Goal: Information Seeking & Learning: Learn about a topic

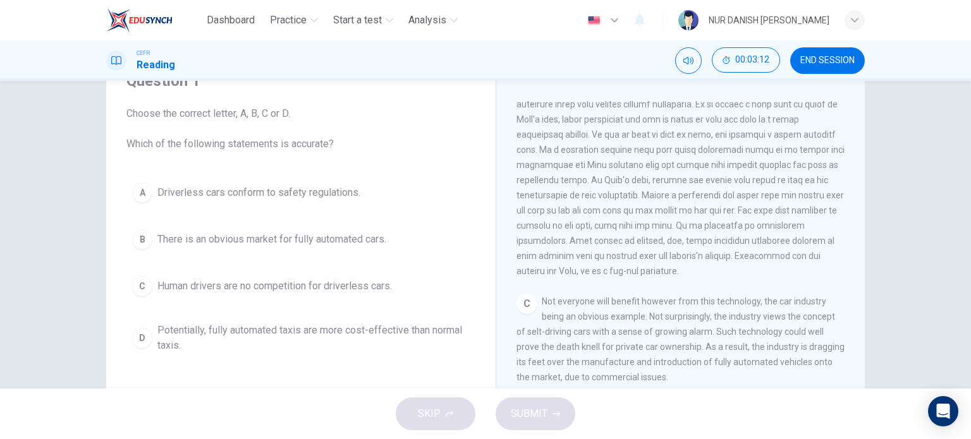
scroll to position [61, 0]
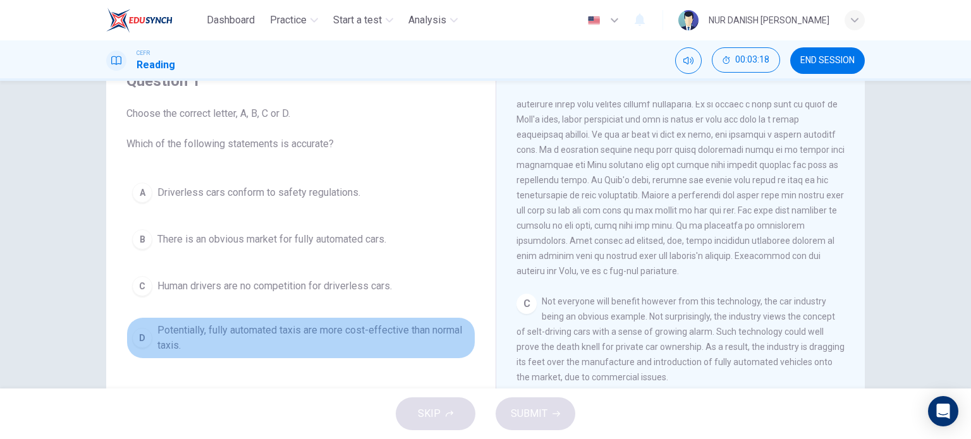
click at [217, 353] on button "D Potentially, fully automated taxis are more cost-effective than normal taxis." at bounding box center [300, 338] width 349 height 42
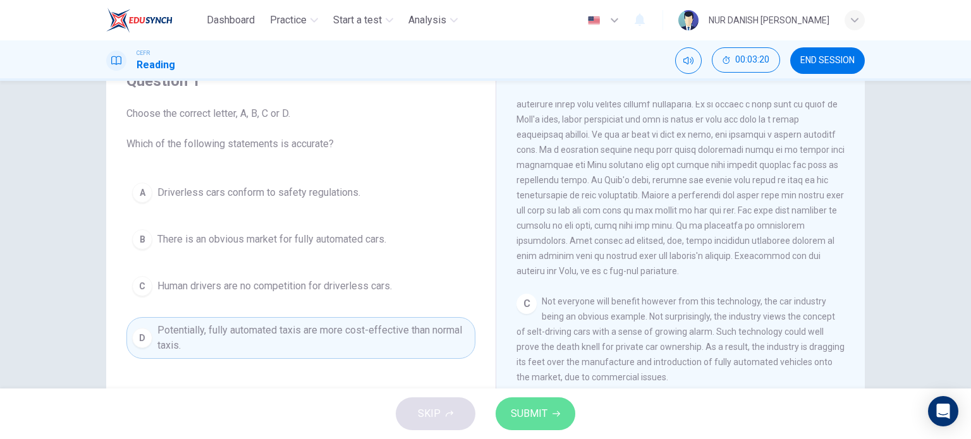
click at [522, 411] on span "SUBMIT" at bounding box center [529, 414] width 37 height 18
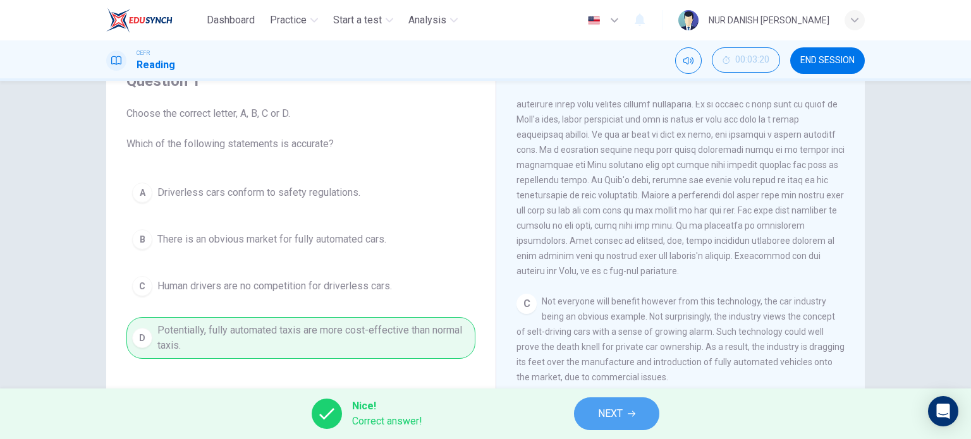
click at [621, 411] on span "NEXT" at bounding box center [610, 414] width 25 height 18
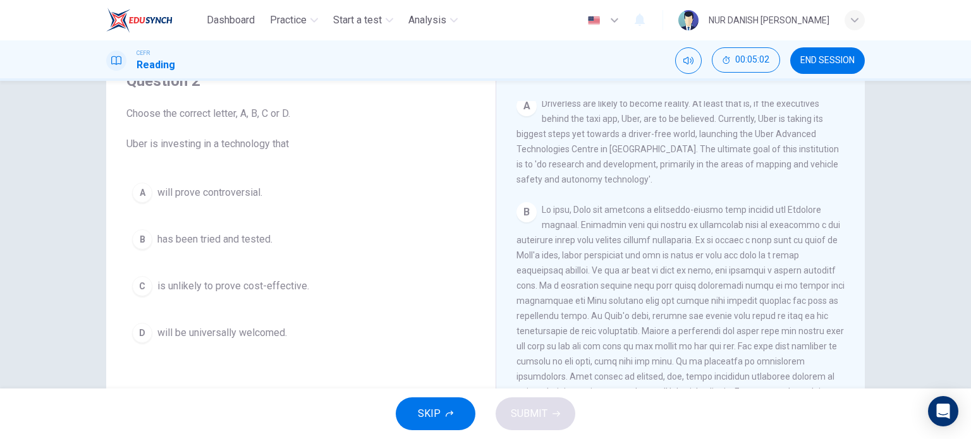
scroll to position [290, 0]
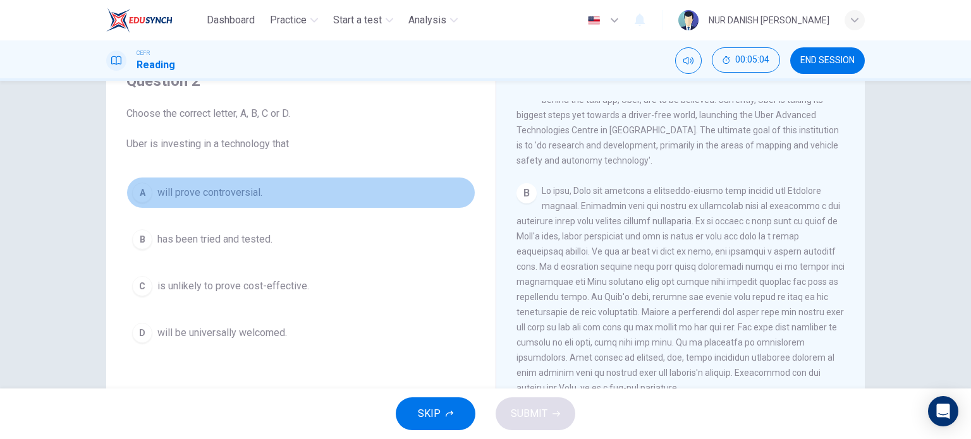
click at [205, 195] on span "will prove controversial." at bounding box center [209, 192] width 105 height 15
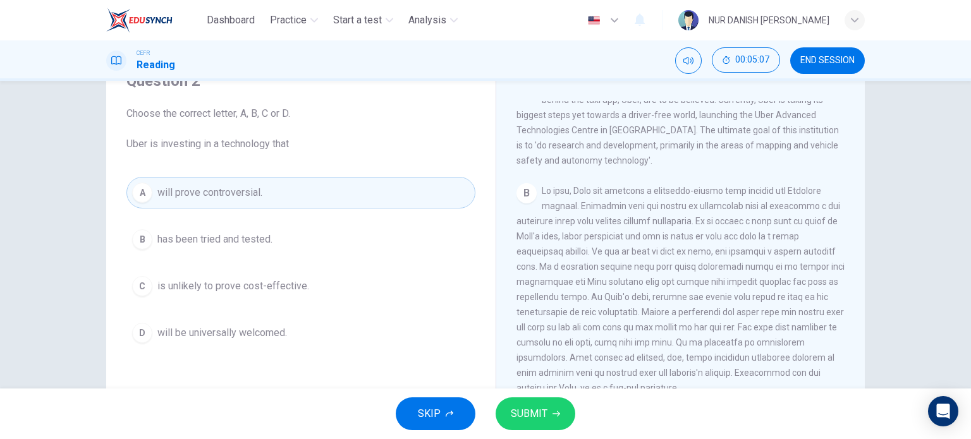
click at [499, 415] on button "SUBMIT" at bounding box center [535, 413] width 80 height 33
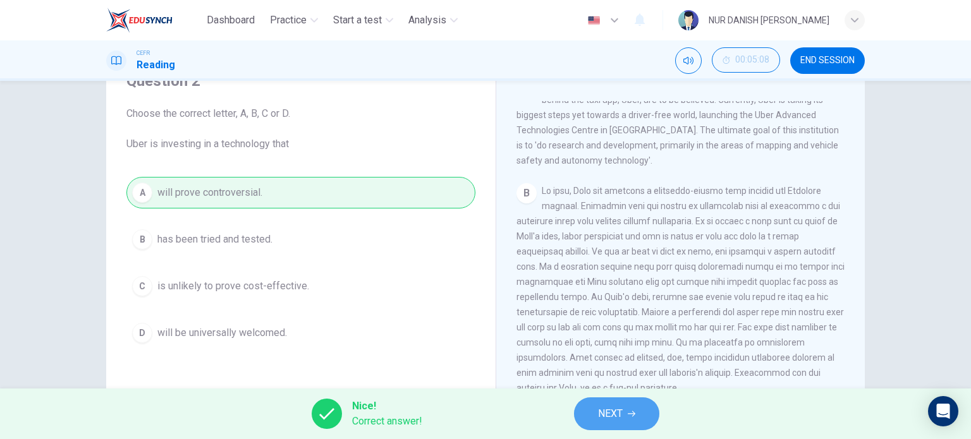
click at [627, 408] on button "NEXT" at bounding box center [616, 413] width 85 height 33
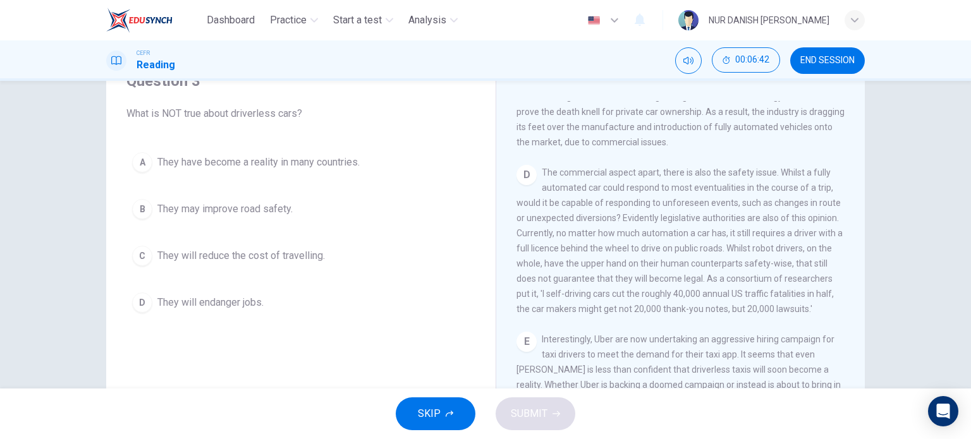
scroll to position [642, 0]
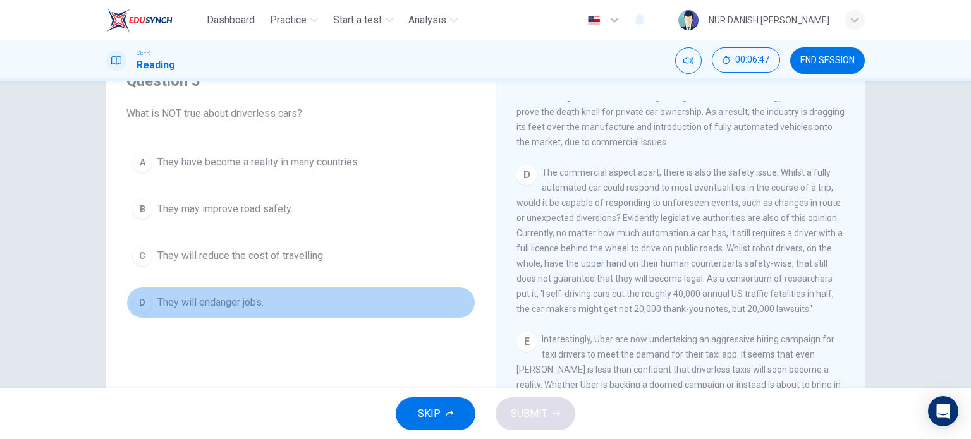
click at [253, 305] on span "They will endanger jobs." at bounding box center [210, 302] width 106 height 15
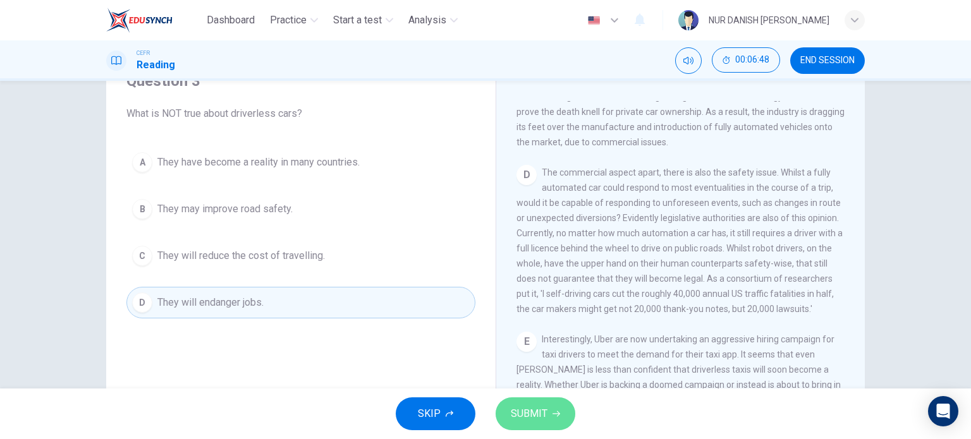
click at [528, 401] on button "SUBMIT" at bounding box center [535, 413] width 80 height 33
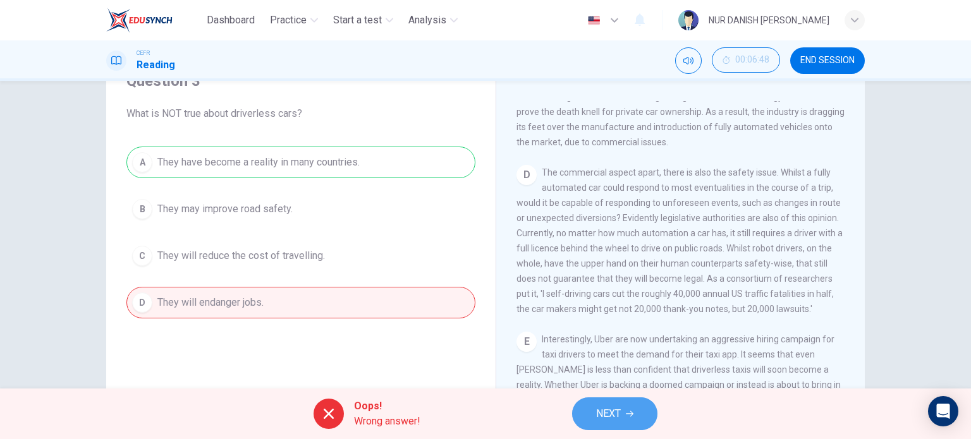
click at [603, 406] on span "NEXT" at bounding box center [608, 414] width 25 height 18
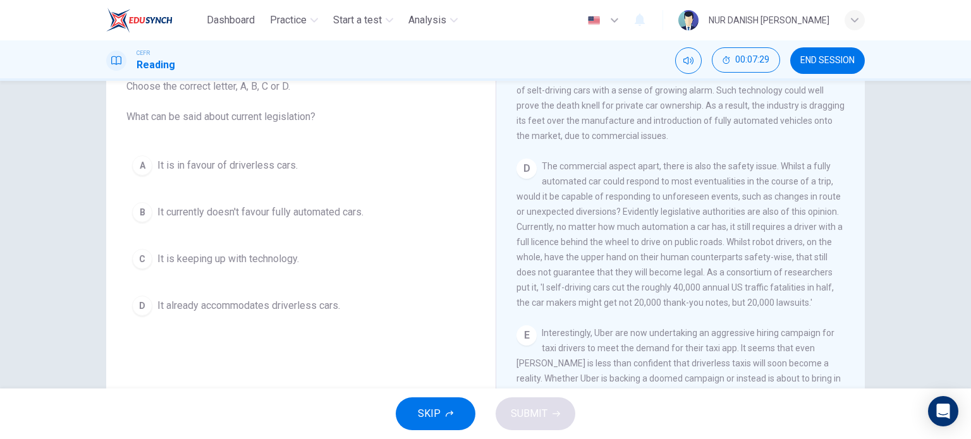
scroll to position [622, 0]
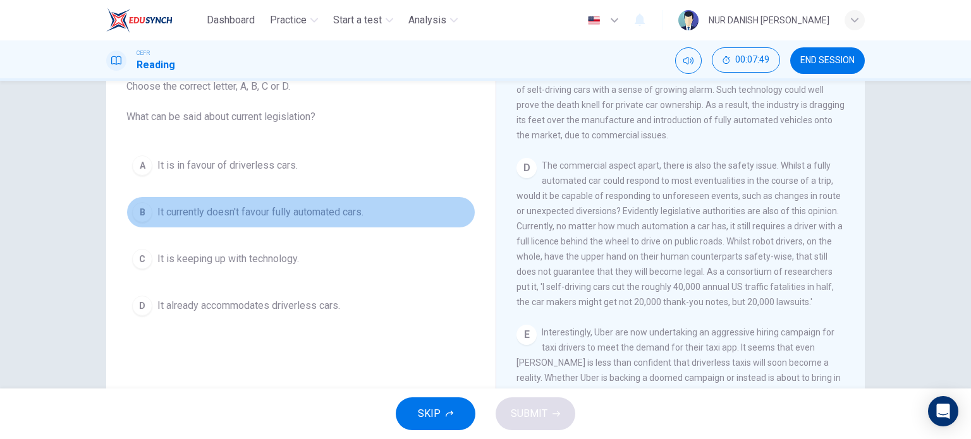
click at [245, 203] on button "B It currently doesn't favour fully automated cars." at bounding box center [300, 213] width 349 height 32
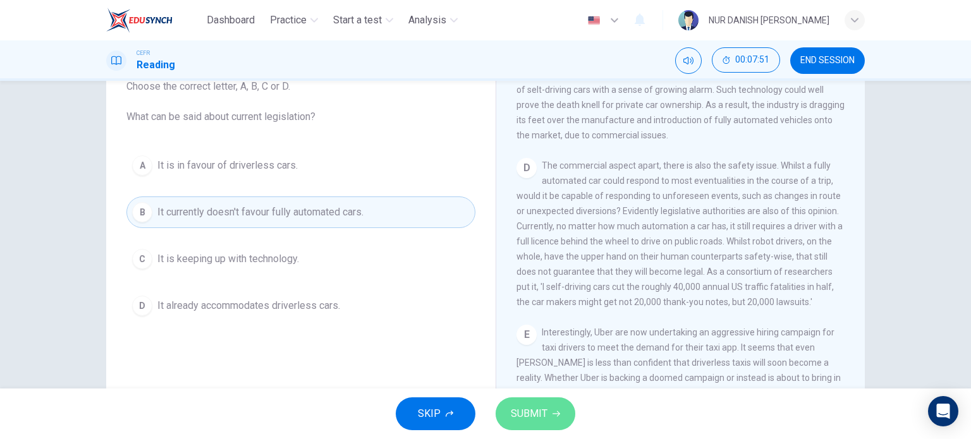
click at [543, 406] on span "SUBMIT" at bounding box center [529, 414] width 37 height 18
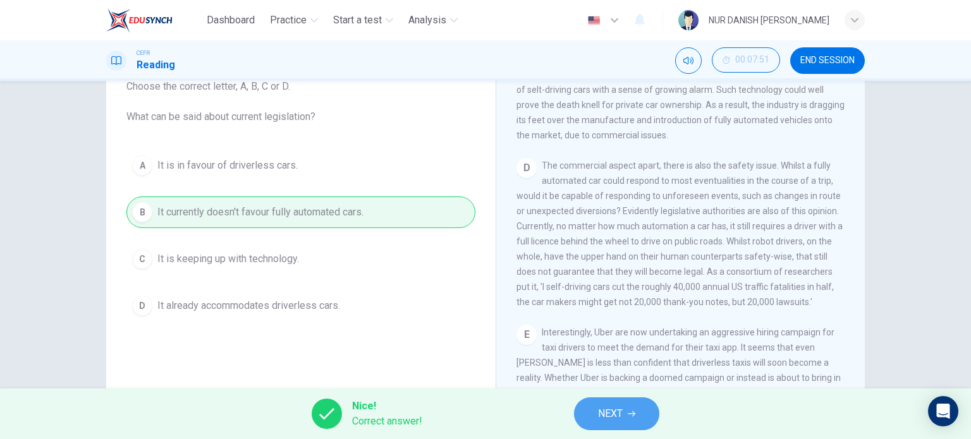
click at [597, 408] on button "NEXT" at bounding box center [616, 413] width 85 height 33
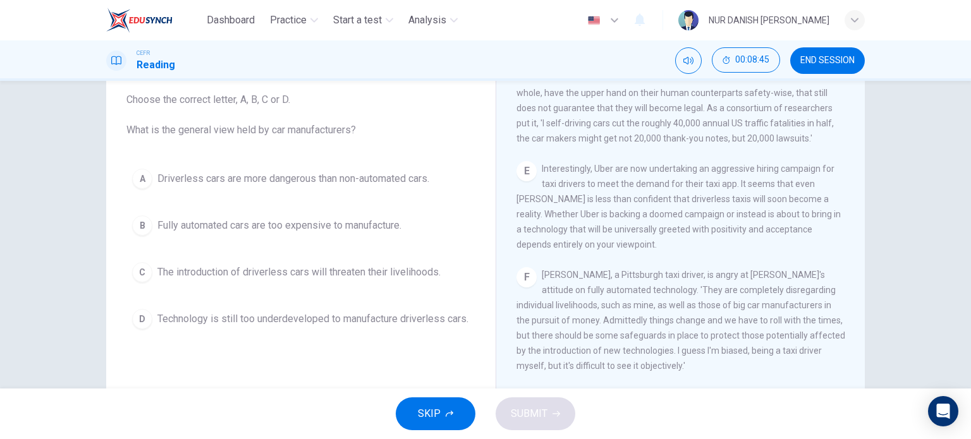
scroll to position [73, 0]
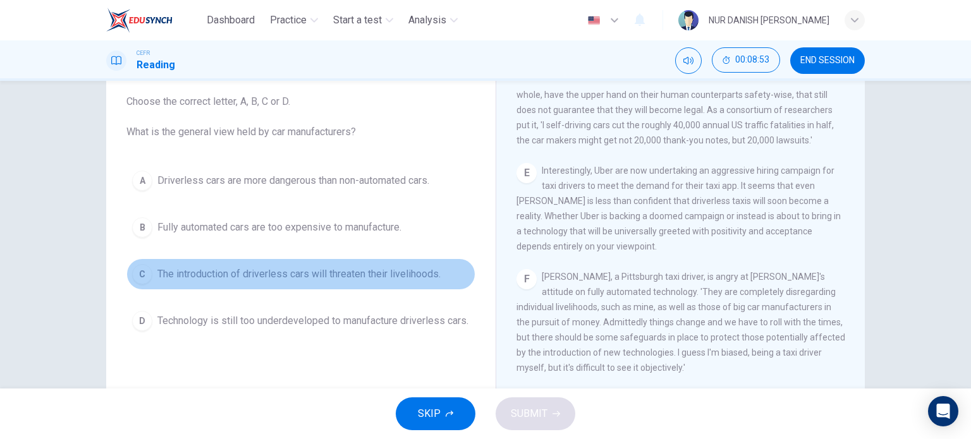
click at [249, 269] on span "The introduction of driverless cars will threaten their livelihoods." at bounding box center [298, 274] width 283 height 15
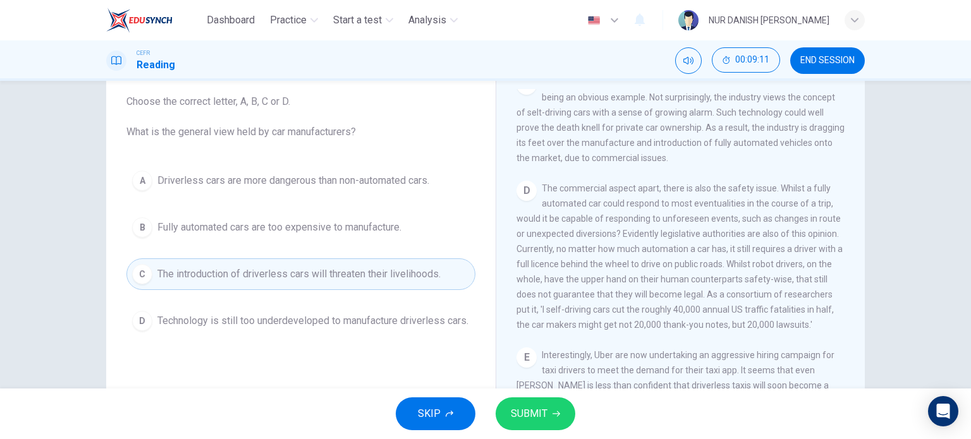
scroll to position [543, 0]
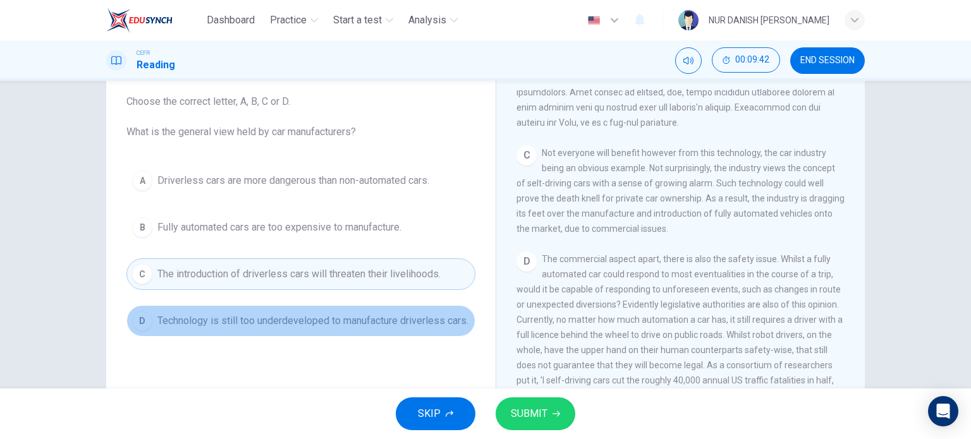
click at [305, 327] on span "Technology is still too underdeveloped to manufacture driverless cars." at bounding box center [312, 320] width 311 height 15
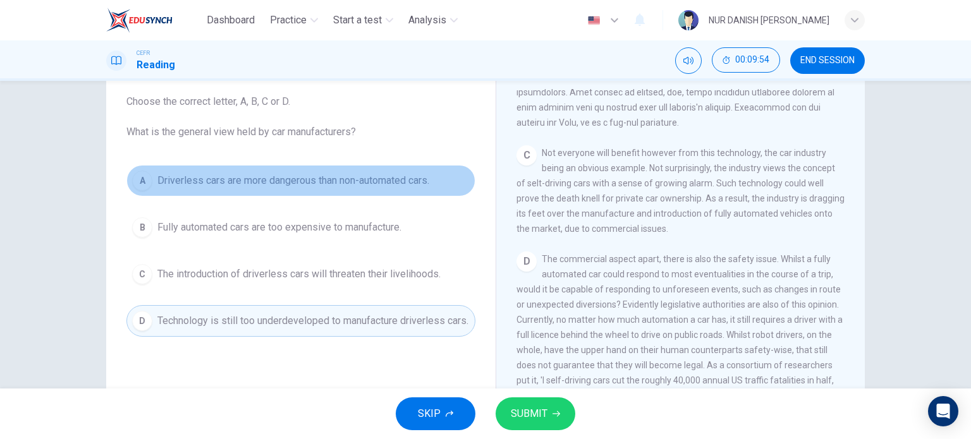
click at [270, 193] on button "A Driverless cars are more dangerous than non-automated cars." at bounding box center [300, 181] width 349 height 32
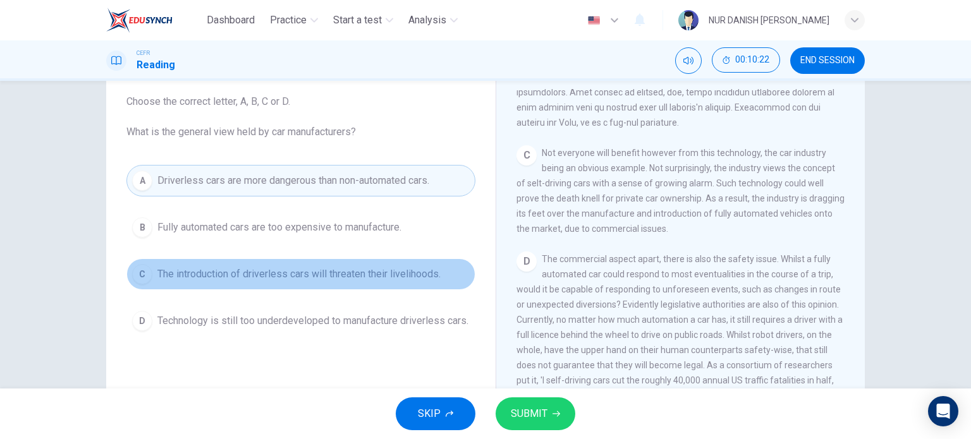
click at [308, 276] on span "The introduction of driverless cars will threaten their livelihoods." at bounding box center [298, 274] width 283 height 15
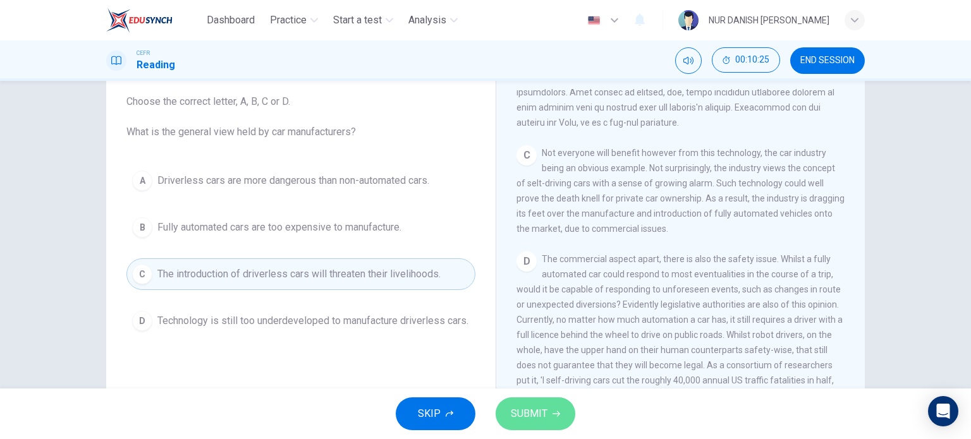
click at [551, 404] on button "SUBMIT" at bounding box center [535, 413] width 80 height 33
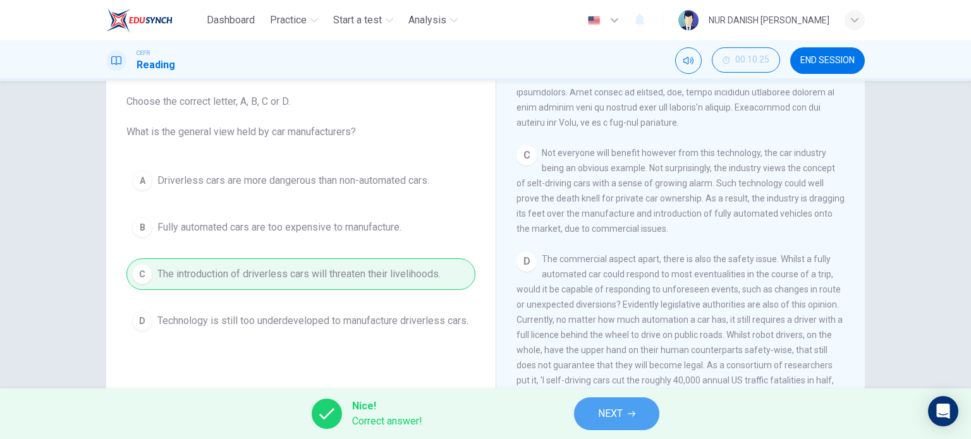
click at [625, 409] on button "NEXT" at bounding box center [616, 413] width 85 height 33
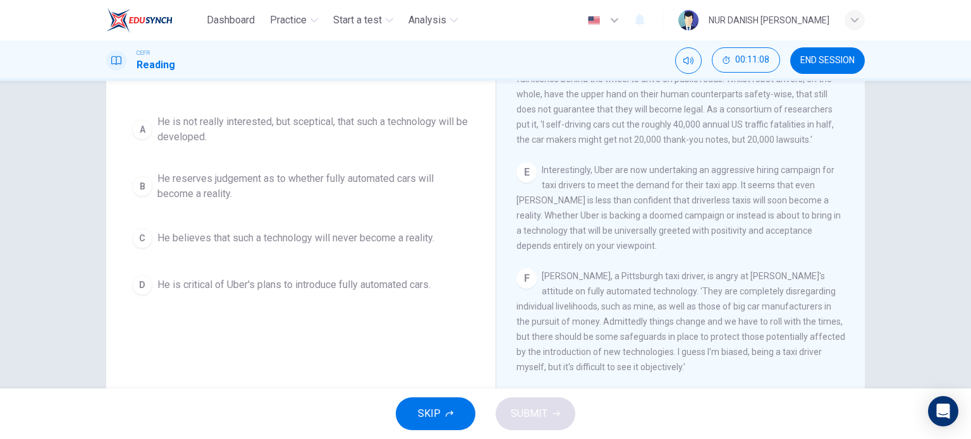
scroll to position [124, 0]
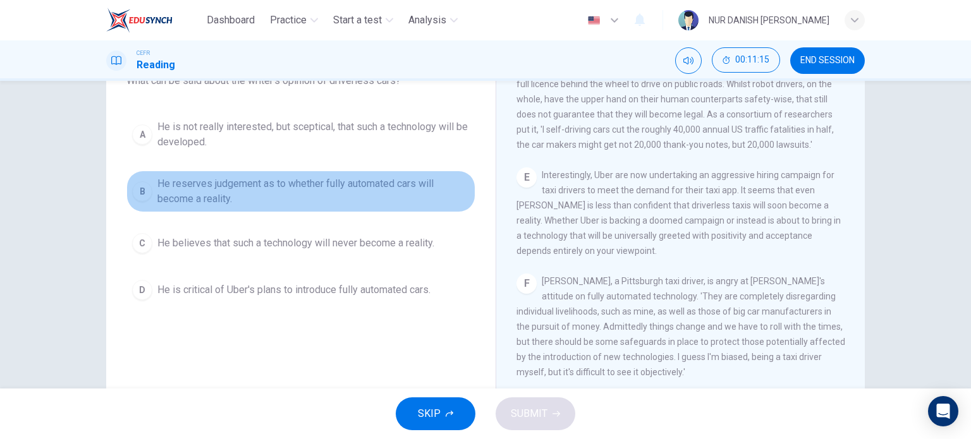
click at [225, 189] on span "He reserves judgement as to whether fully automated cars will become a reality." at bounding box center [313, 191] width 312 height 30
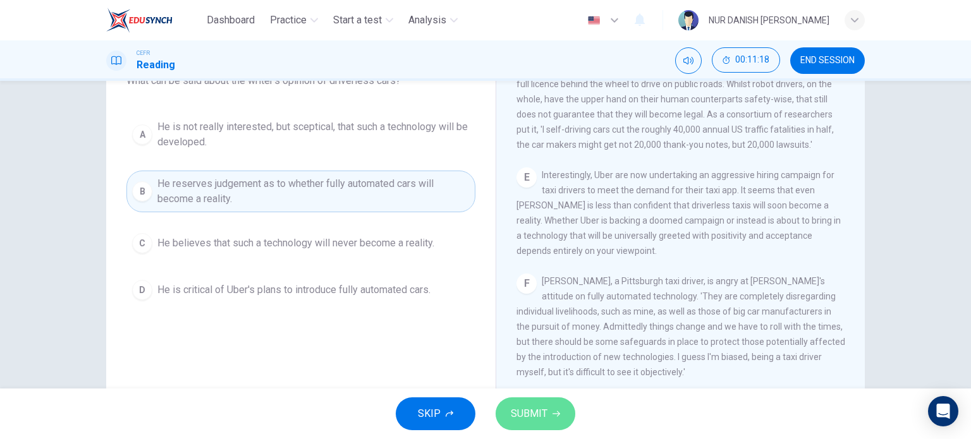
click at [531, 403] on button "SUBMIT" at bounding box center [535, 413] width 80 height 33
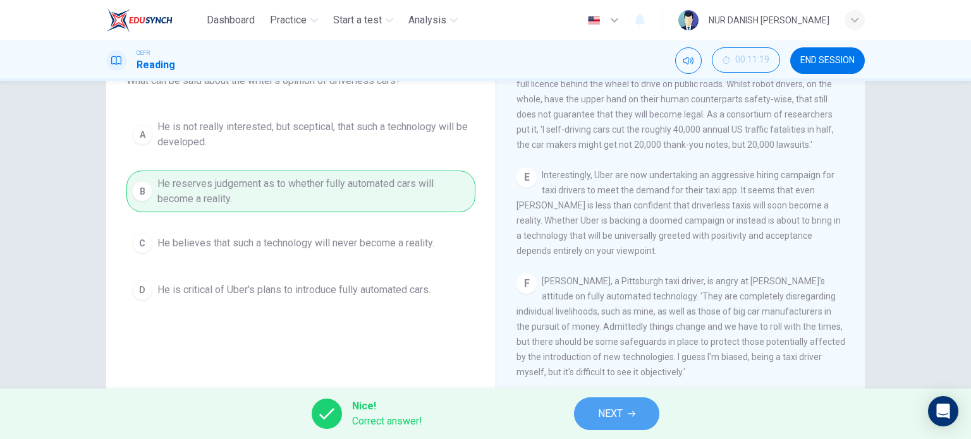
click at [602, 407] on span "NEXT" at bounding box center [610, 414] width 25 height 18
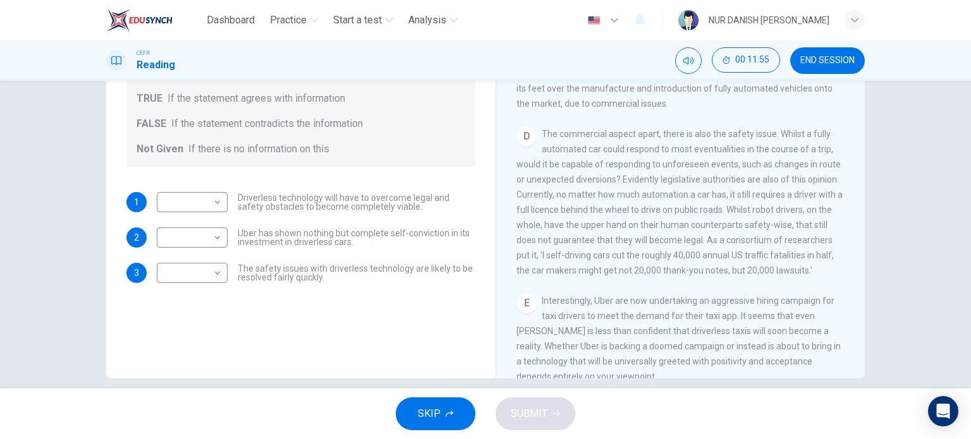
scroll to position [576, 0]
click at [195, 202] on body "Dashboard Practice Start a test Analysis English en ​ NUR DANISH ELLYA BINTI FA…" at bounding box center [485, 219] width 971 height 439
click at [200, 223] on li "TRUE" at bounding box center [189, 222] width 71 height 20
type input "TRUE"
click at [218, 262] on body "Dashboard Practice Start a test Analysis English en ​ NUR DANISH ELLYA BINTI FA…" at bounding box center [485, 219] width 971 height 439
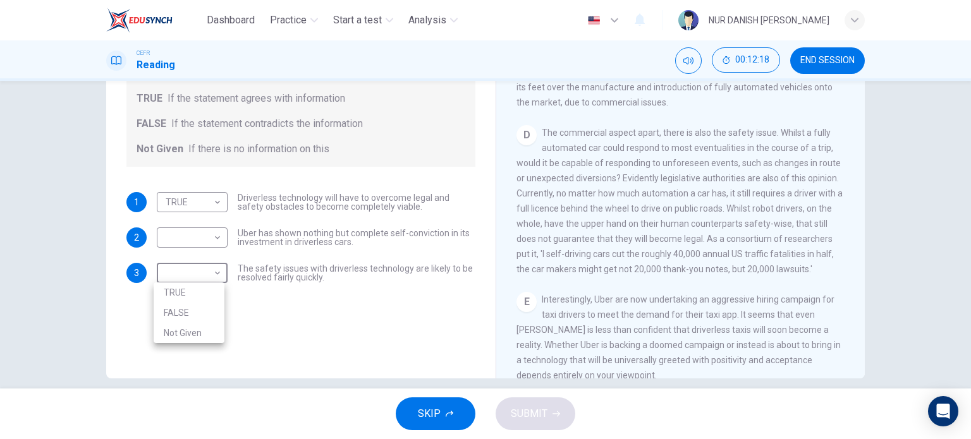
click at [200, 332] on li "Not Given" at bounding box center [189, 333] width 71 height 20
type input "Not Given"
click at [211, 237] on body "Dashboard Practice Start a test Analysis English en ​ NUR DANISH ELLYA BINTI FA…" at bounding box center [485, 219] width 971 height 439
click at [203, 280] on li "FALSE" at bounding box center [189, 277] width 71 height 20
type input "FALSE"
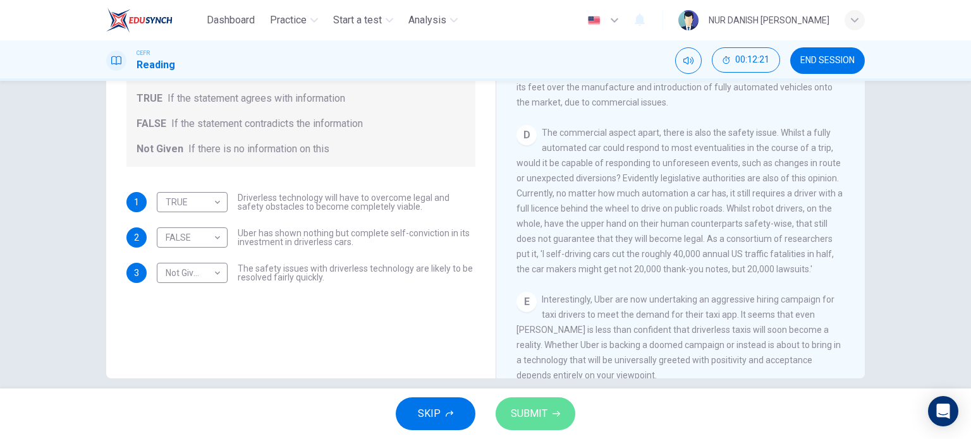
click at [529, 409] on span "SUBMIT" at bounding box center [529, 414] width 37 height 18
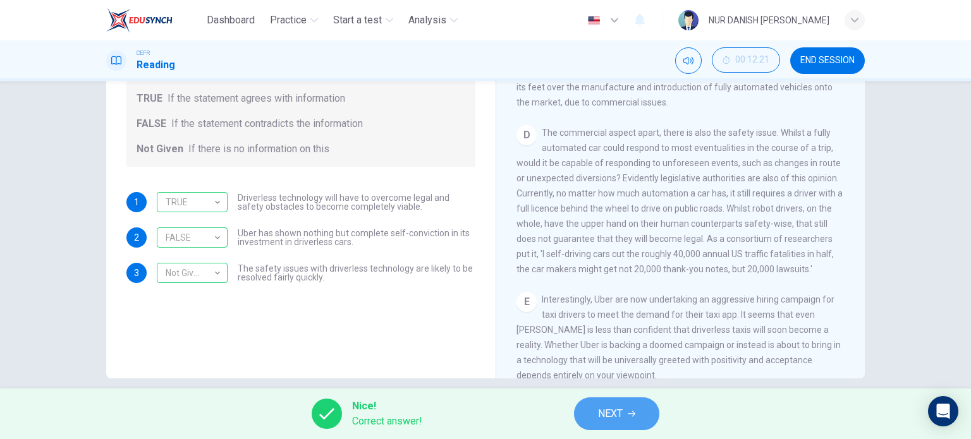
click at [611, 408] on span "NEXT" at bounding box center [610, 414] width 25 height 18
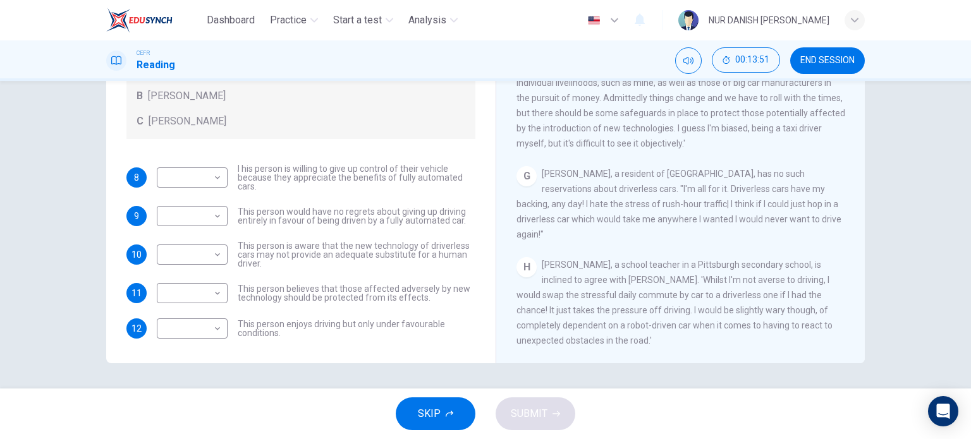
scroll to position [23, 0]
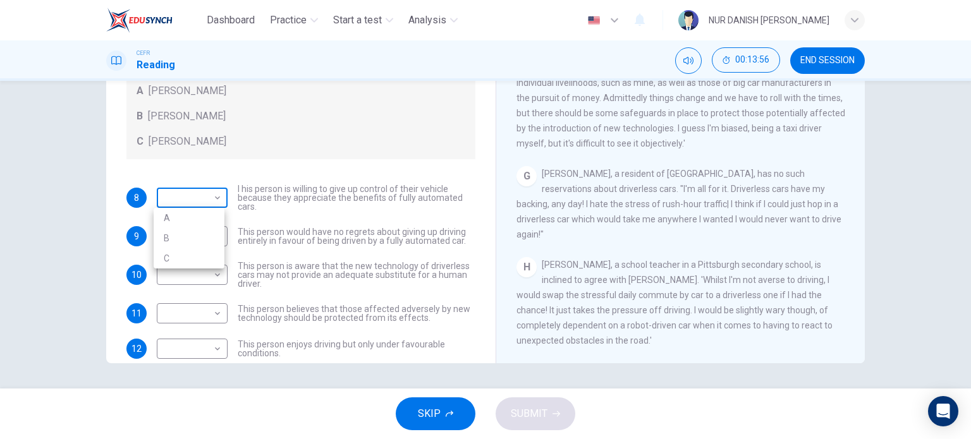
click at [212, 193] on body "Dashboard Practice Start a test Analysis English en ​ NUR DANISH ELLYA BINTI FA…" at bounding box center [485, 219] width 971 height 439
click at [202, 230] on li "B" at bounding box center [189, 238] width 71 height 20
click at [210, 192] on body "Dashboard Practice Start a test Analysis English en ​ NUR DANISH ELLYA BINTI FA…" at bounding box center [485, 219] width 971 height 439
click at [197, 256] on li "C" at bounding box center [189, 258] width 71 height 20
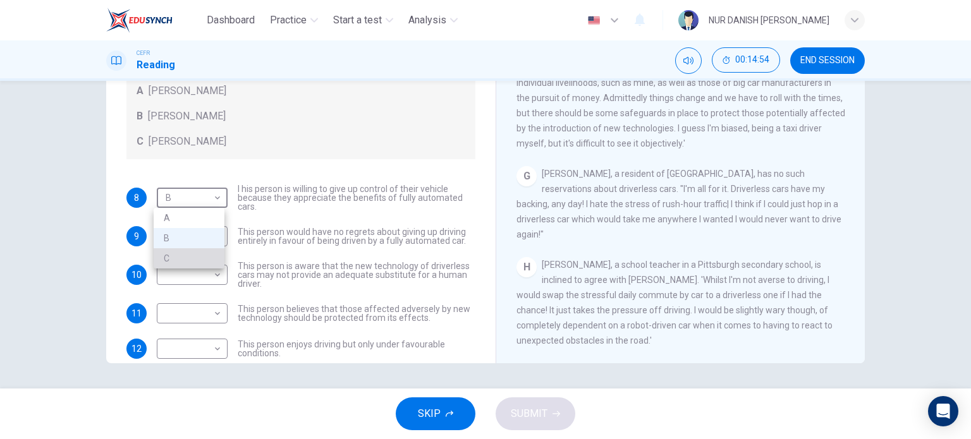
type input "C"
click at [195, 239] on body "Dashboard Practice Start a test Analysis English en ​ NUR DANISH ELLYA BINTI FA…" at bounding box center [485, 219] width 971 height 439
click at [195, 275] on li "B" at bounding box center [189, 277] width 71 height 20
type input "B"
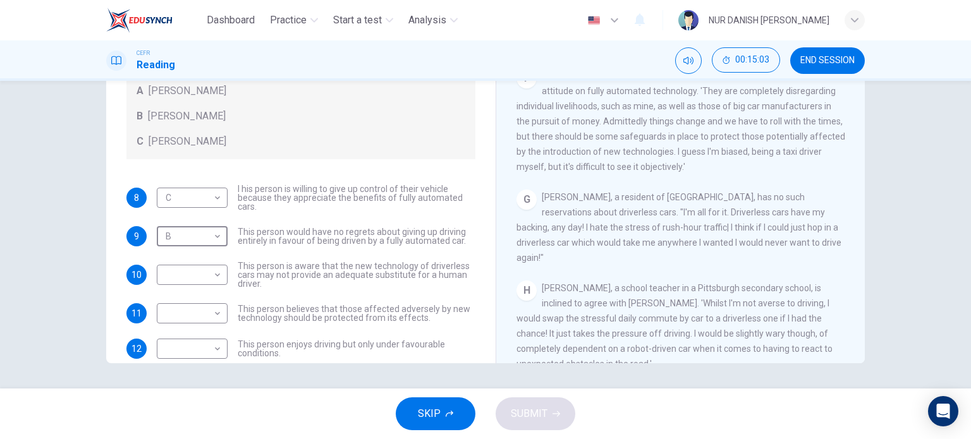
scroll to position [890, 0]
click at [688, 154] on div "F John Reynolds, a Pittsburgh taxi driver, is angry at Uber's attitude on fully…" at bounding box center [680, 122] width 329 height 106
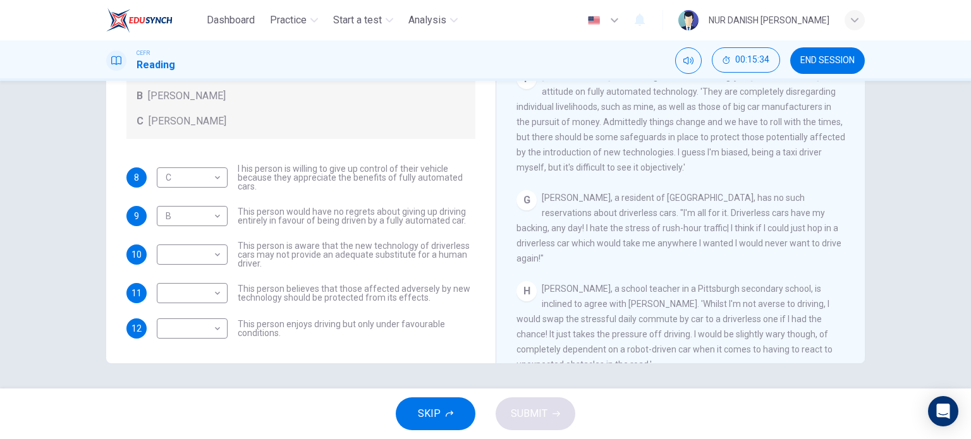
scroll to position [928, 0]
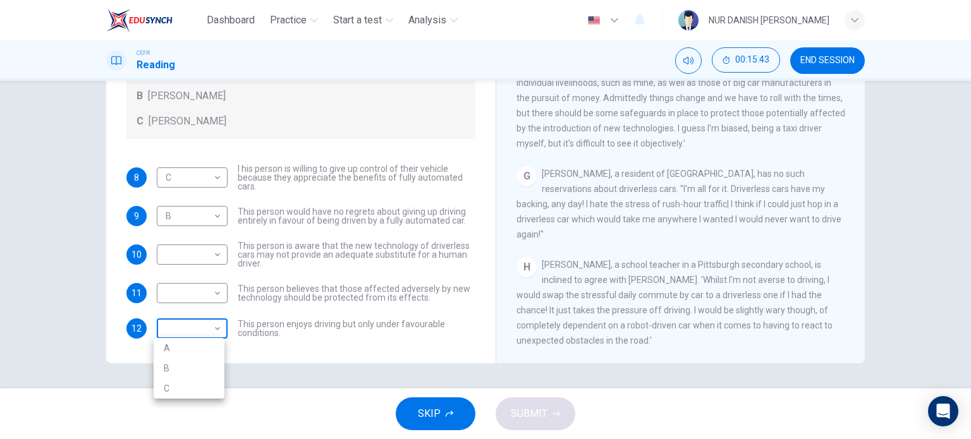
click at [178, 327] on body "Dashboard Practice Start a test Analysis English en ​ NUR DANISH ELLYA BINTI FA…" at bounding box center [485, 219] width 971 height 439
click at [188, 384] on li "C" at bounding box center [189, 389] width 71 height 20
type input "C"
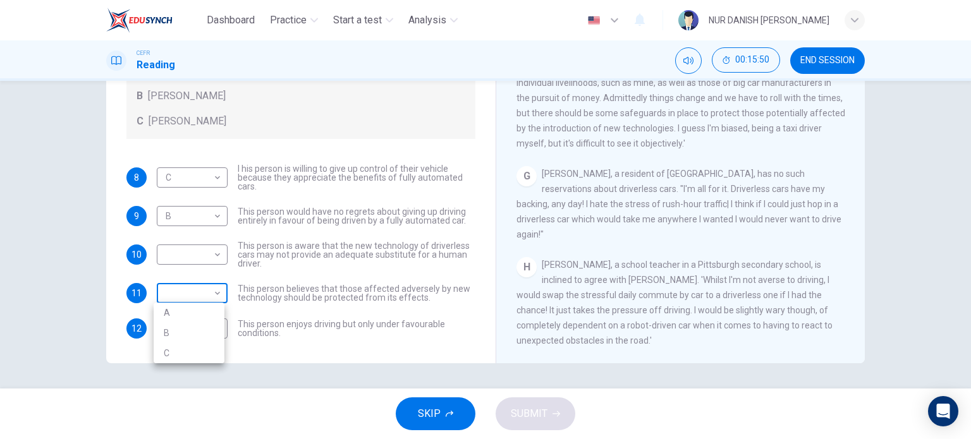
click at [206, 298] on body "Dashboard Practice Start a test Analysis English en ​ NUR DANISH ELLYA BINTI FA…" at bounding box center [485, 219] width 971 height 439
click at [204, 356] on li "C" at bounding box center [189, 353] width 71 height 20
type input "C"
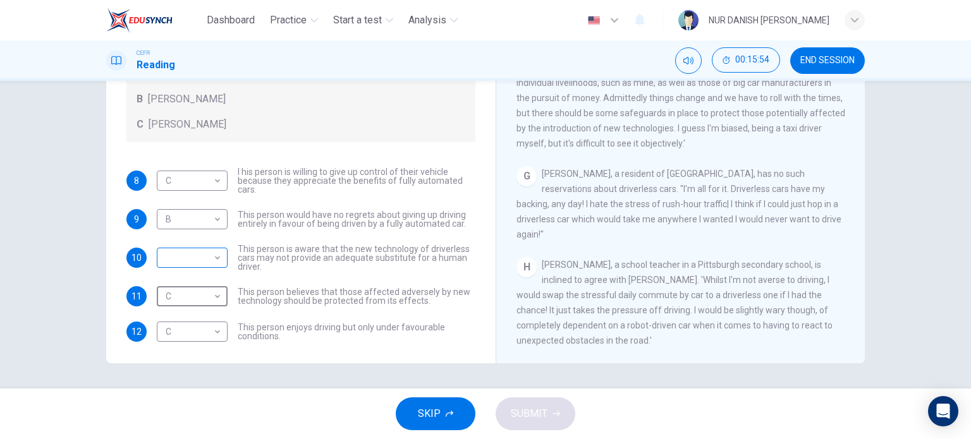
scroll to position [39, 0]
click at [174, 265] on body "Dashboard Practice Start a test Analysis English en ​ NUR DANISH ELLYA BINTI FA…" at bounding box center [485, 219] width 971 height 439
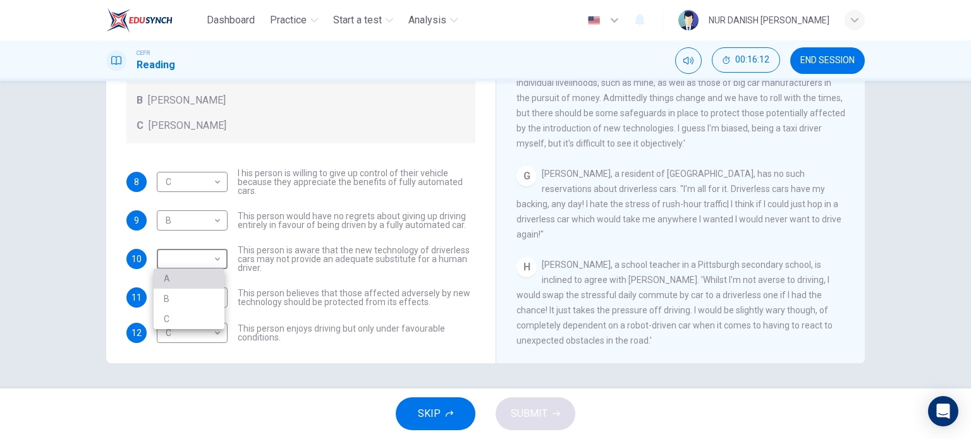
click at [176, 277] on li "A" at bounding box center [189, 279] width 71 height 20
type input "A"
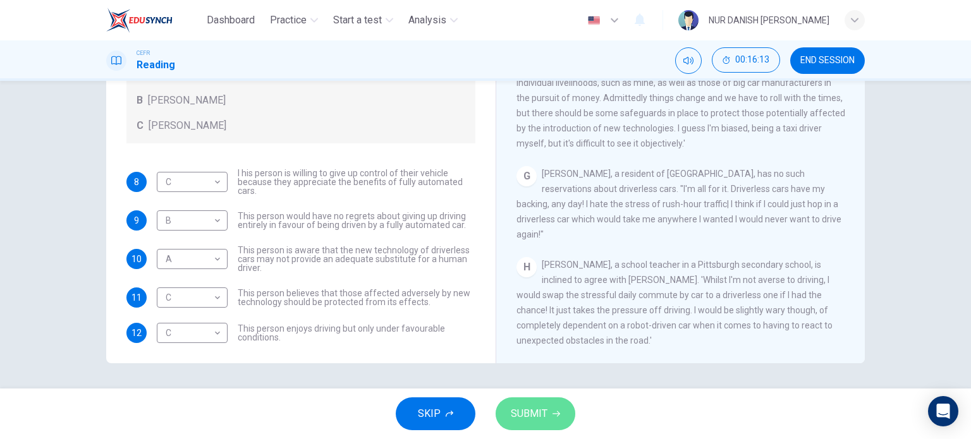
click at [516, 408] on span "SUBMIT" at bounding box center [529, 414] width 37 height 18
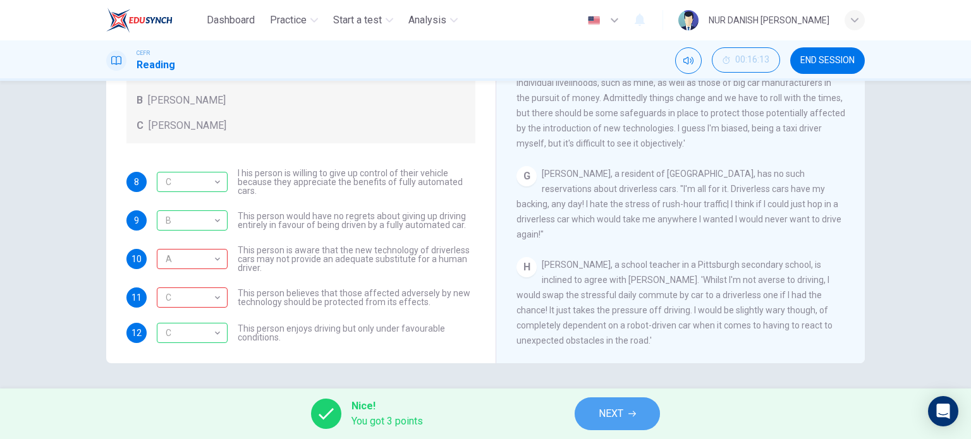
click at [602, 411] on span "NEXT" at bounding box center [610, 414] width 25 height 18
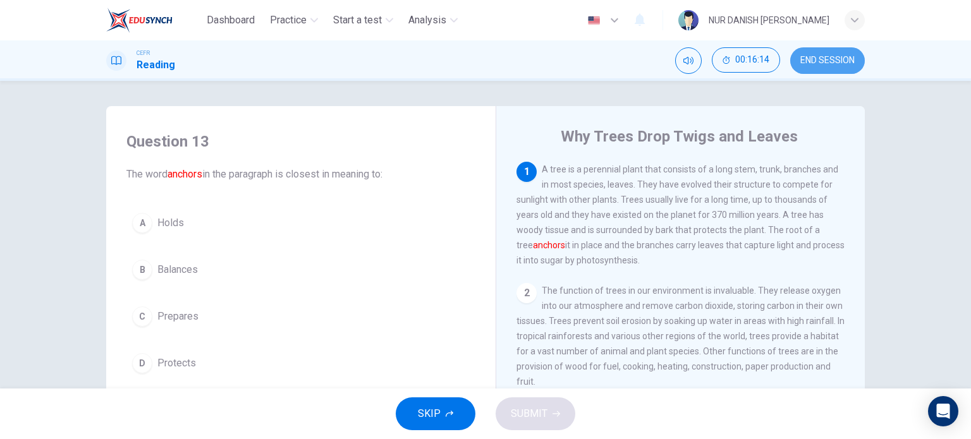
click at [819, 59] on span "END SESSION" at bounding box center [827, 61] width 54 height 10
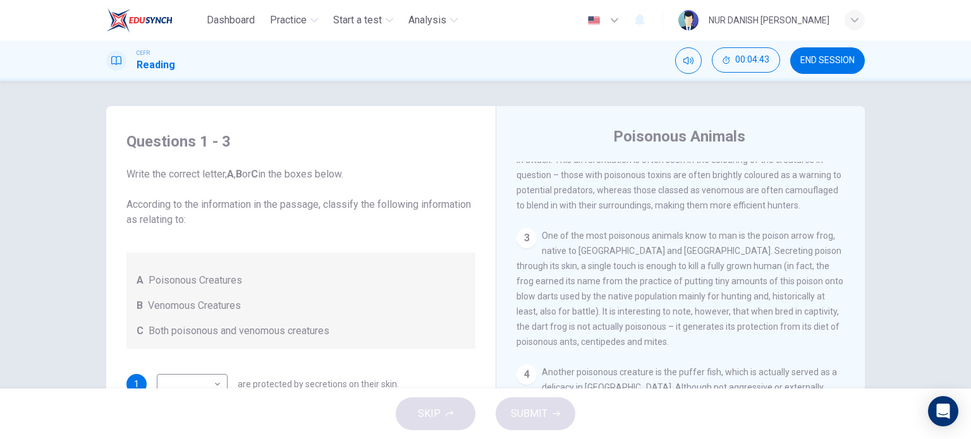
scroll to position [460, 0]
click at [619, 221] on div "CLICK TO ZOOM Click to Zoom 1 Often benign and beautiful, there are so many pot…" at bounding box center [688, 354] width 345 height 384
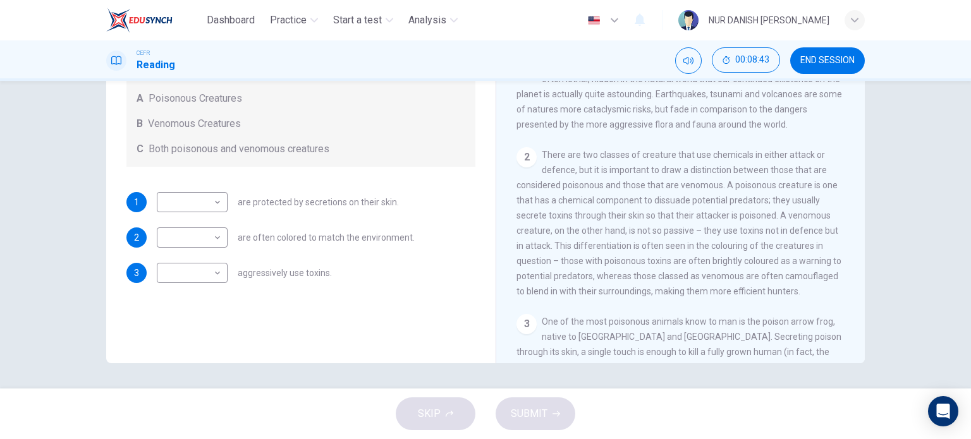
scroll to position [191, 0]
click at [214, 212] on body "Dashboard Practice Start a test Analysis English en ​ NUR DANISH ELLYA BINTI FA…" at bounding box center [485, 219] width 971 height 439
click at [200, 230] on li "A" at bounding box center [189, 222] width 71 height 20
type input "A"
click at [205, 246] on body "Dashboard Practice Start a test Analysis English en ​ NUR DANISH ELLYA BINTI FA…" at bounding box center [485, 219] width 971 height 439
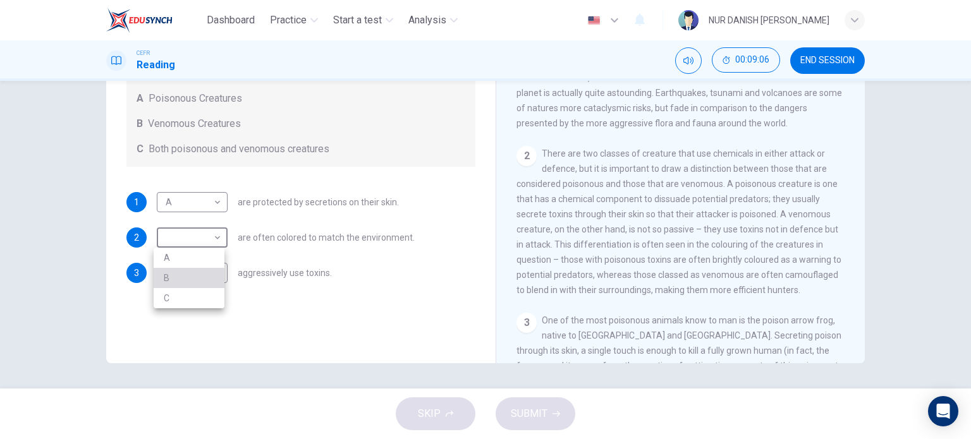
click at [215, 271] on li "B" at bounding box center [189, 278] width 71 height 20
type input "B"
click at [205, 271] on body "Dashboard Practice Start a test Analysis English en ​ NUR DANISH ELLYA BINTI FA…" at bounding box center [485, 219] width 971 height 439
click at [208, 327] on li "C" at bounding box center [189, 334] width 71 height 20
type input "C"
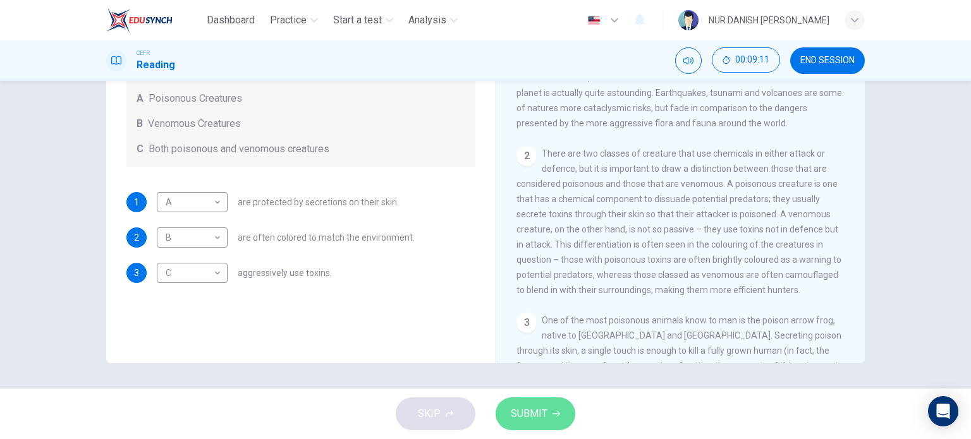
click at [537, 406] on span "SUBMIT" at bounding box center [529, 414] width 37 height 18
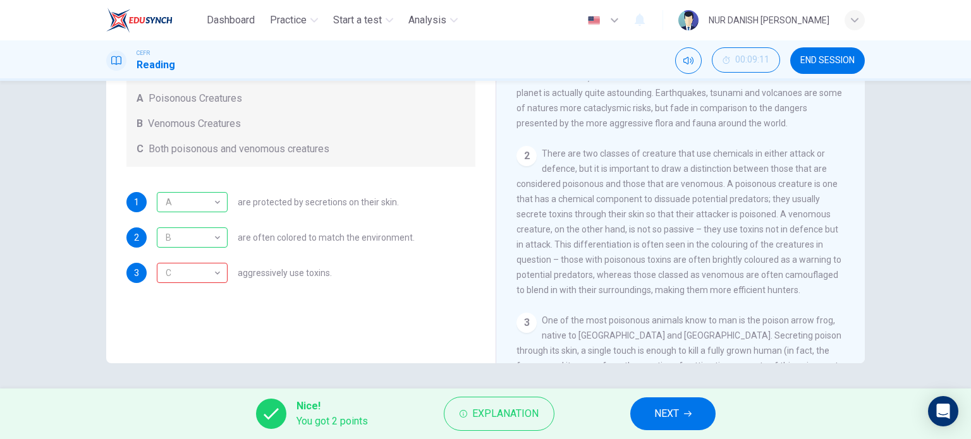
click at [662, 406] on span "NEXT" at bounding box center [666, 414] width 25 height 18
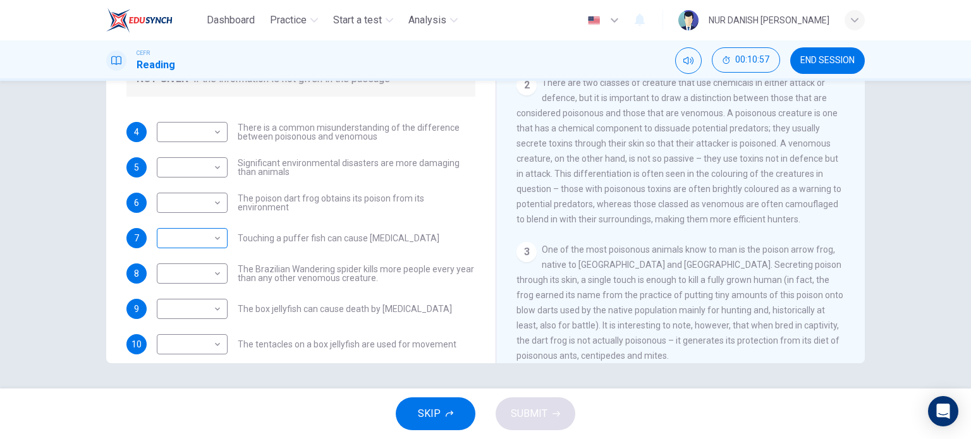
scroll to position [68, 0]
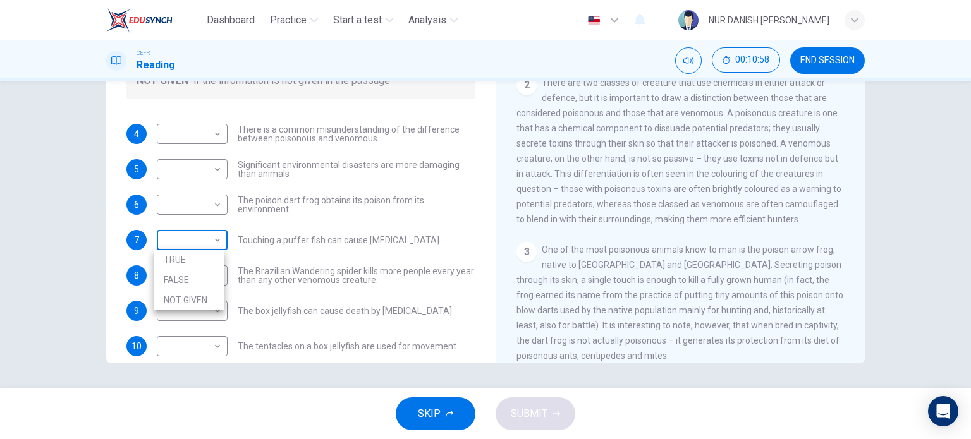
click at [217, 243] on body "Dashboard Practice Start a test Analysis English en ​ NUR DANISH ELLYA BINTI FA…" at bounding box center [485, 219] width 971 height 439
click at [215, 255] on li "TRUE" at bounding box center [189, 260] width 71 height 20
type input "TRUE"
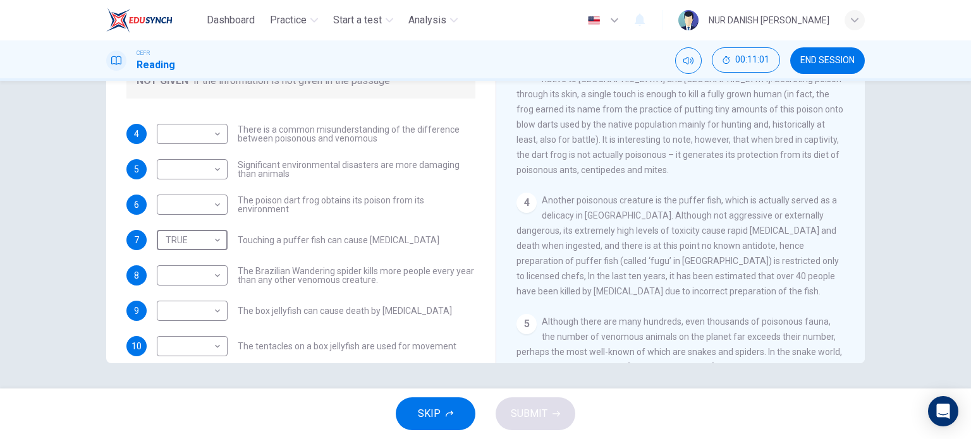
scroll to position [450, 0]
click at [218, 308] on body "Dashboard Practice Start a test Analysis English en ​ NUR DANISH ELLYA BINTI FA…" at bounding box center [485, 219] width 971 height 439
click at [204, 346] on li "FALSE" at bounding box center [189, 351] width 71 height 20
type input "FALSE"
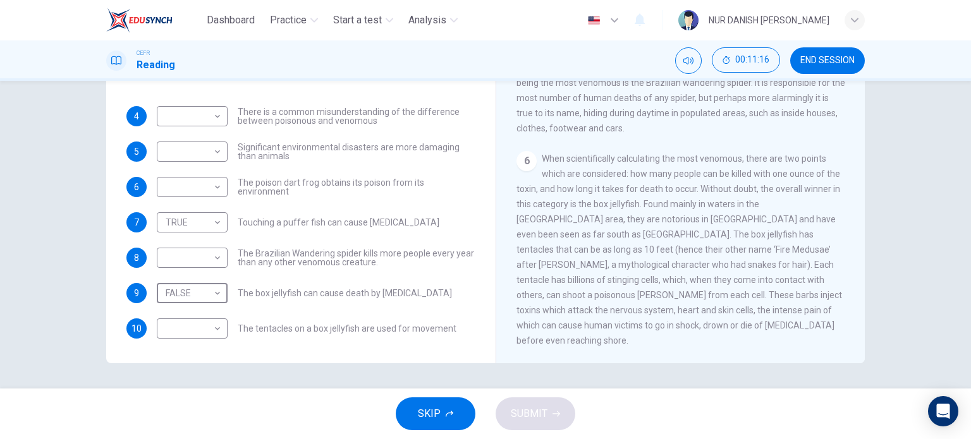
scroll to position [819, 0]
click at [210, 330] on body "Dashboard Practice Start a test Analysis English en ​ NUR DANISH ELLYA BINTI FA…" at bounding box center [485, 219] width 971 height 439
click at [207, 339] on li "TRUE" at bounding box center [189, 348] width 71 height 20
type input "TRUE"
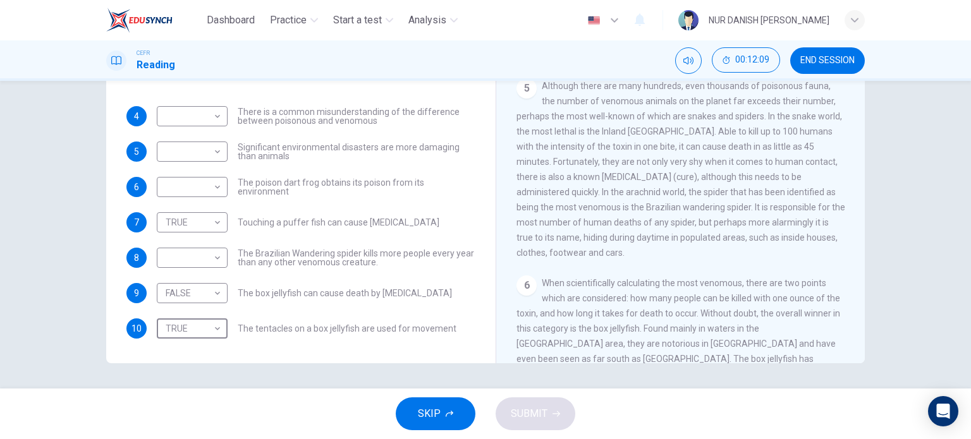
scroll to position [682, 0]
drag, startPoint x: 817, startPoint y: 199, endPoint x: 836, endPoint y: 204, distance: 19.6
click at [836, 204] on div "CLICK TO ZOOM Click to Zoom 1 Often benign and beautiful, there are so many pot…" at bounding box center [688, 172] width 345 height 384
click at [207, 270] on body "Dashboard Practice Start a test Analysis English en ​ NUR DANISH ELLYA BINTI FA…" at bounding box center [485, 219] width 971 height 439
click at [185, 322] on li "NOT GIVEN" at bounding box center [189, 318] width 71 height 20
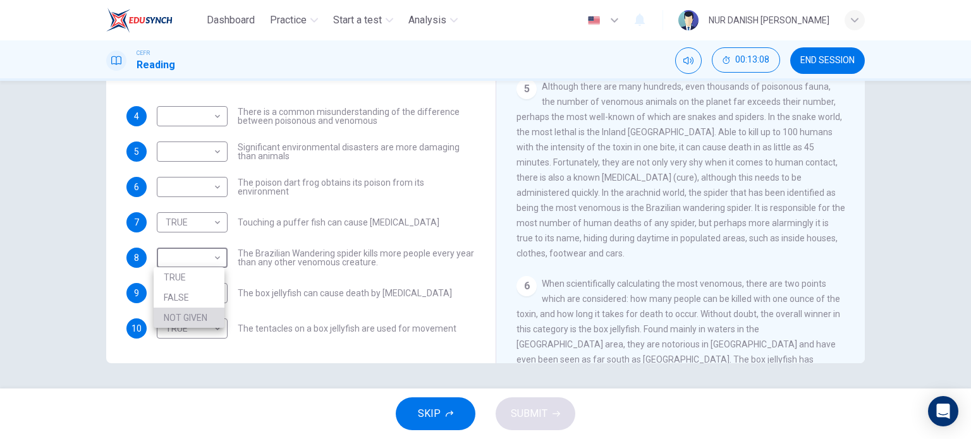
type input "NOT GIVEN"
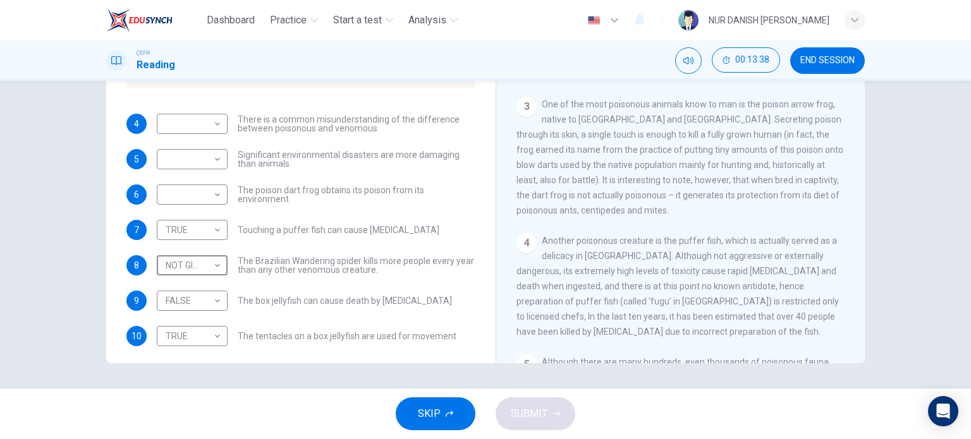
scroll to position [81, 0]
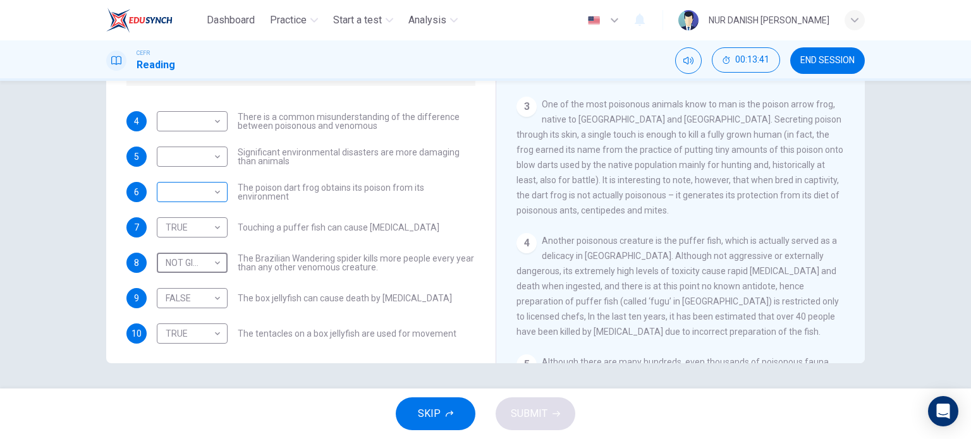
click at [217, 195] on body "Dashboard Practice Start a test Analysis English en ​ NUR DANISH ELLYA BINTI FA…" at bounding box center [485, 219] width 971 height 439
click at [215, 207] on li "TRUE" at bounding box center [189, 212] width 71 height 20
type input "TRUE"
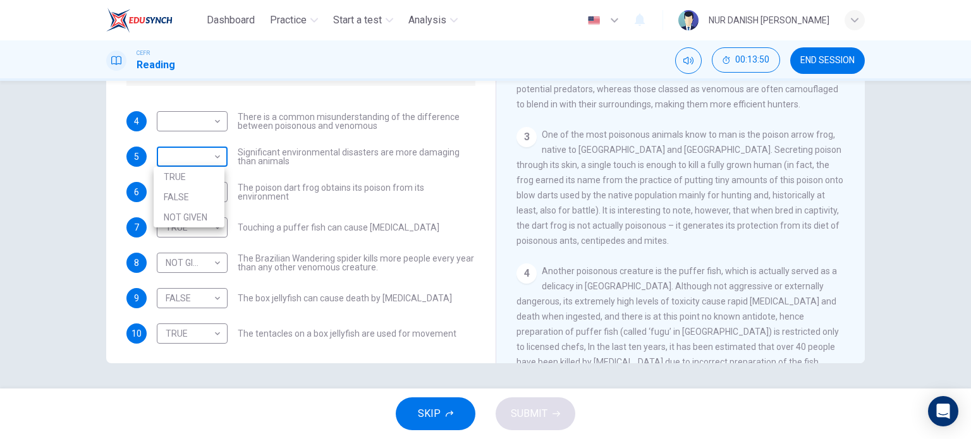
click at [197, 160] on body "Dashboard Practice Start a test Analysis English en ​ NUR DANISH ELLYA BINTI FA…" at bounding box center [485, 219] width 971 height 439
click at [200, 218] on li "NOT GIVEN" at bounding box center [189, 217] width 71 height 20
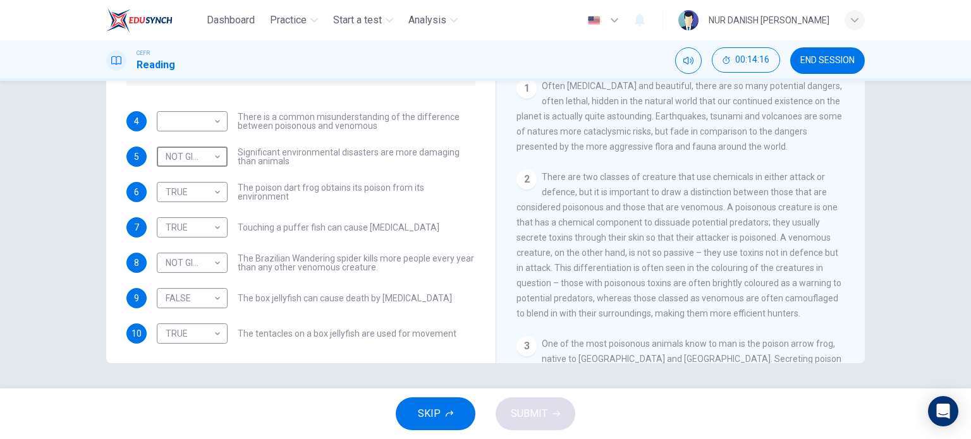
scroll to position [145, 0]
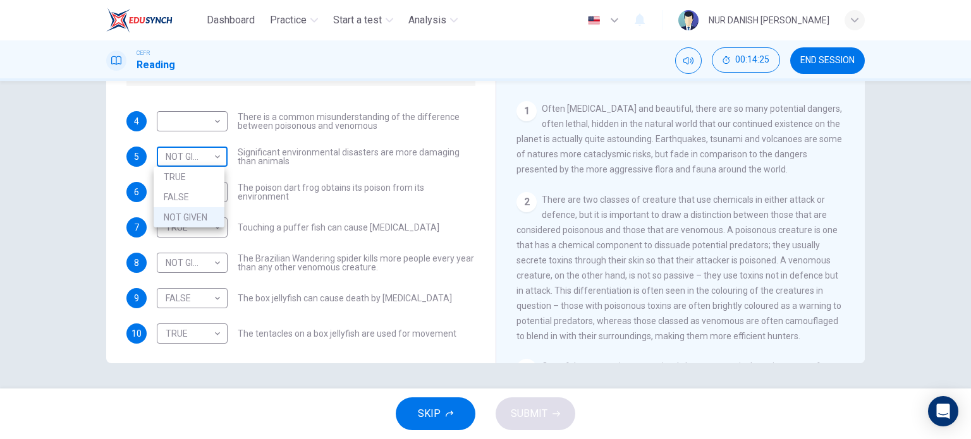
click at [217, 162] on body "Dashboard Practice Start a test Analysis English en ​ NUR DANISH ELLYA BINTI FA…" at bounding box center [485, 219] width 971 height 439
click at [203, 191] on li "FALSE" at bounding box center [189, 197] width 71 height 20
type input "FALSE"
click at [209, 121] on body "Dashboard Practice Start a test Analysis English en ​ NUR DANISH ELLYA BINTI FA…" at bounding box center [485, 219] width 971 height 439
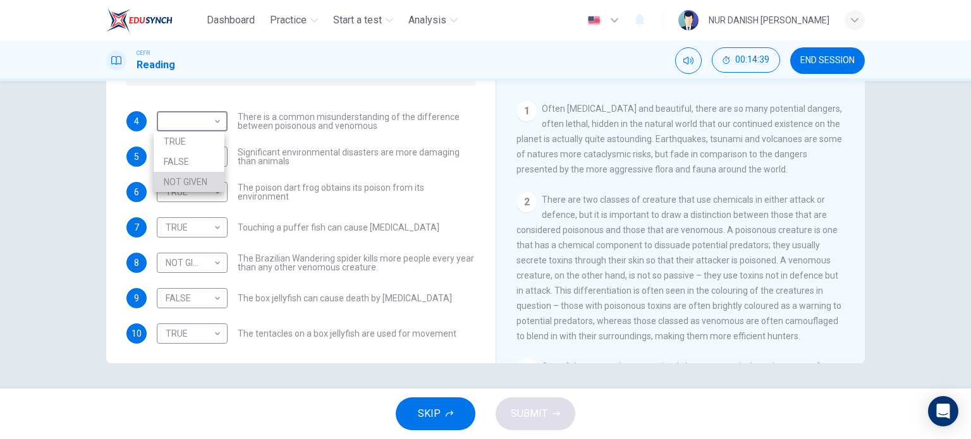
click at [197, 181] on li "NOT GIVEN" at bounding box center [189, 182] width 71 height 20
type input "NOT GIVEN"
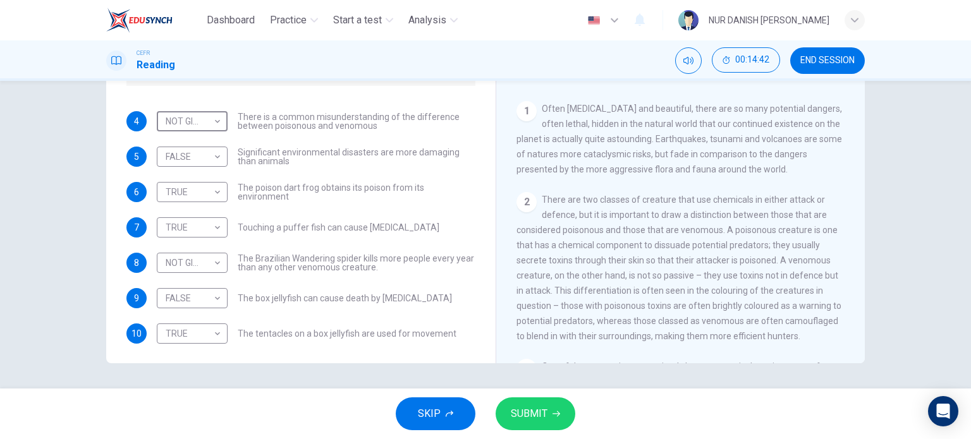
click at [530, 414] on span "SUBMIT" at bounding box center [529, 414] width 37 height 18
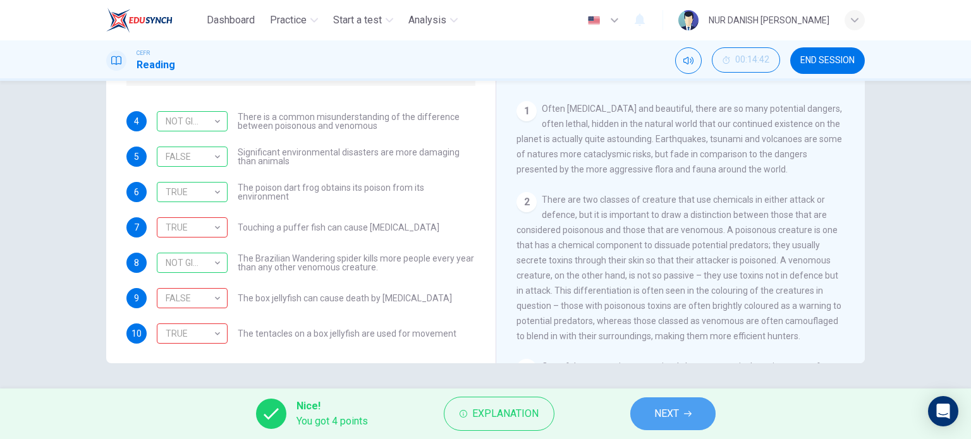
click at [653, 416] on button "NEXT" at bounding box center [672, 413] width 85 height 33
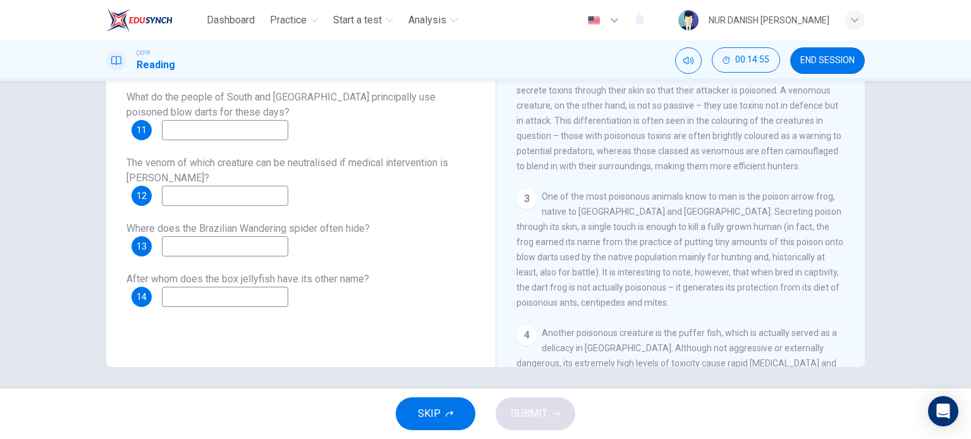
scroll to position [177, 0]
drag, startPoint x: 681, startPoint y: 225, endPoint x: 756, endPoint y: 255, distance: 80.9
click at [756, 255] on span "One of the most poisonous animals know to man is the poison arrow frog, native …" at bounding box center [679, 251] width 327 height 116
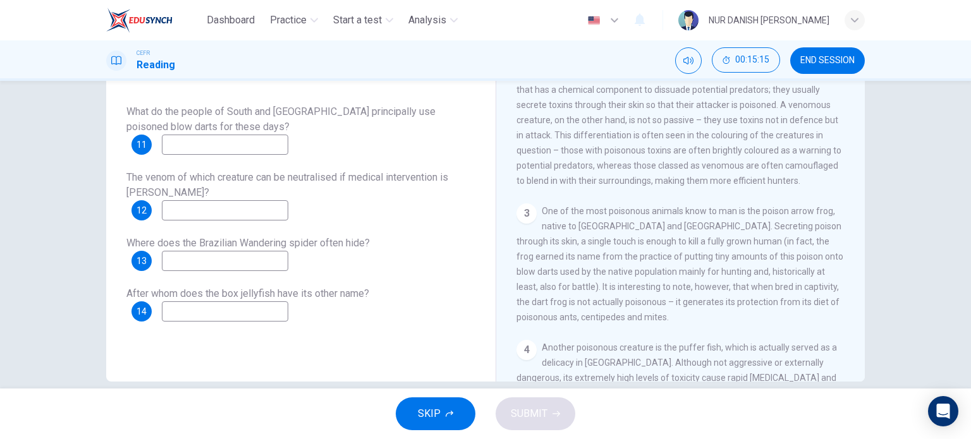
click at [244, 151] on input at bounding box center [225, 145] width 126 height 20
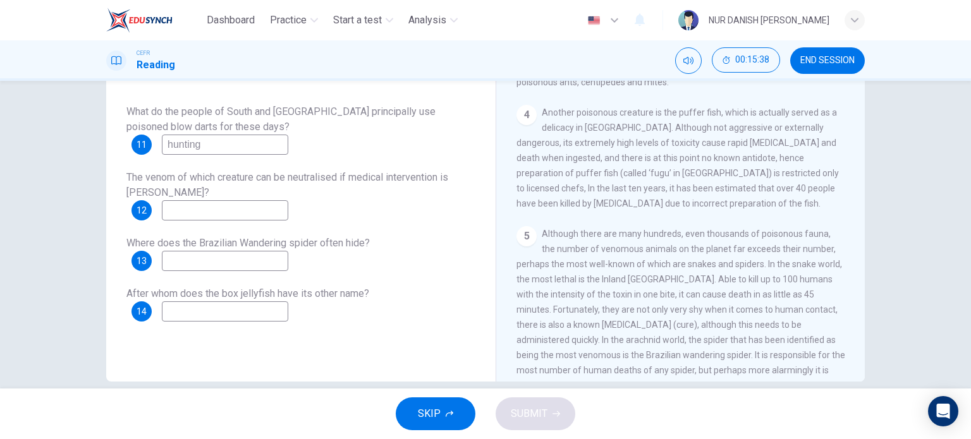
scroll to position [556, 0]
type input "hunting"
click at [245, 207] on input at bounding box center [225, 210] width 126 height 20
type input "antivenin"
click at [227, 265] on input at bounding box center [225, 261] width 126 height 20
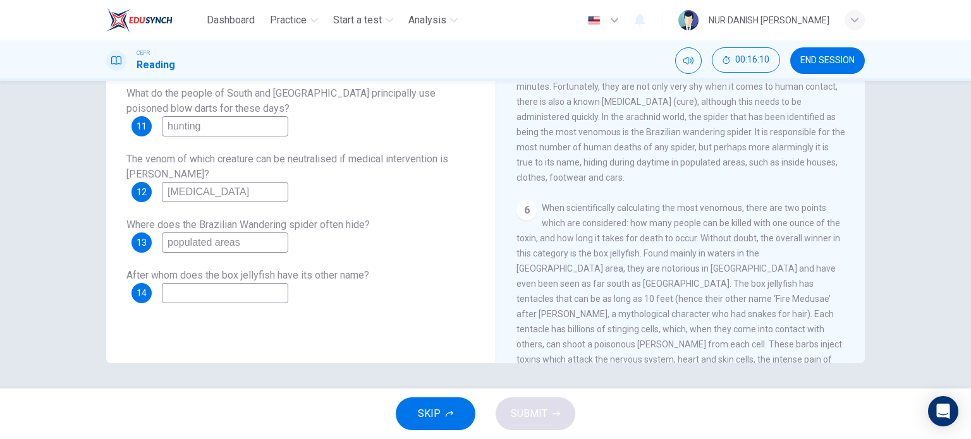
scroll to position [819, 0]
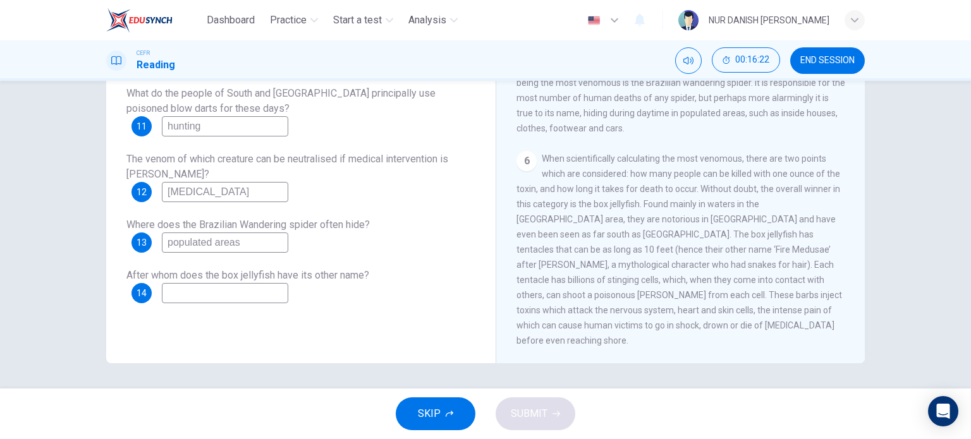
type input "populated areas"
click at [217, 294] on input at bounding box center [225, 293] width 126 height 20
type input "Fire Medusae"
drag, startPoint x: 248, startPoint y: 294, endPoint x: 119, endPoint y: 300, distance: 129.0
click at [119, 300] on div "Questions 11 - 14 Answer the questions below. Choose NO MORE THAN THREE WORDS f…" at bounding box center [300, 126] width 369 height 379
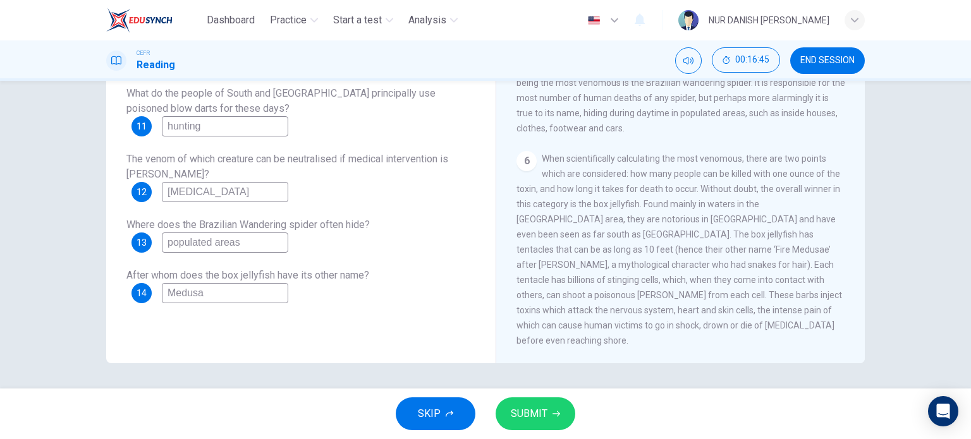
type input "Medusa"
click at [519, 406] on span "SUBMIT" at bounding box center [529, 414] width 37 height 18
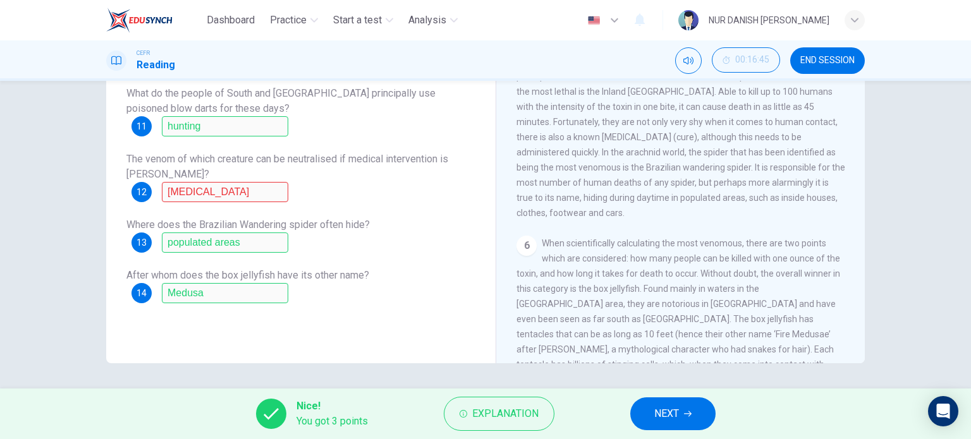
scroll to position [720, 0]
click at [714, 250] on div "CLICK TO ZOOM Click to Zoom 1 Often benign and beautiful, there are so many pot…" at bounding box center [688, 172] width 345 height 384
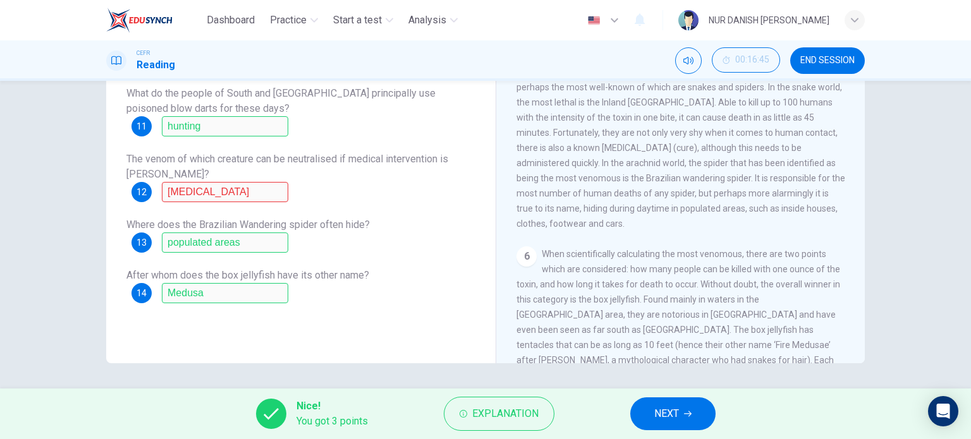
scroll to position [706, 0]
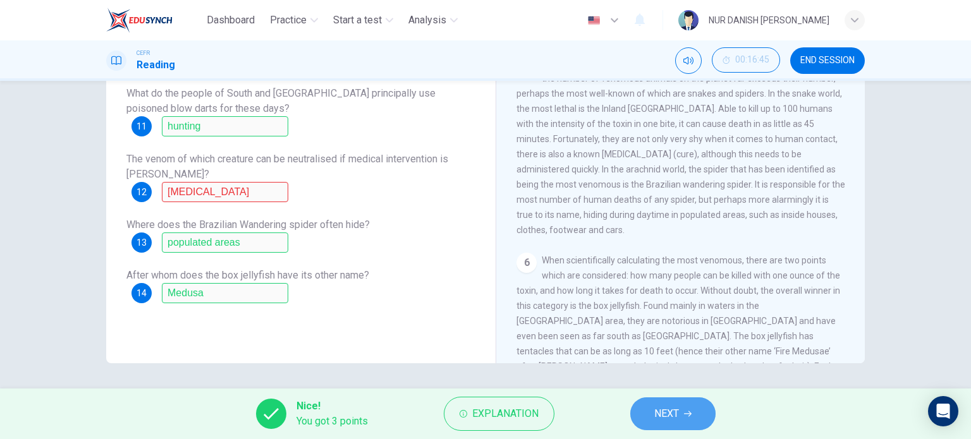
click at [663, 406] on span "NEXT" at bounding box center [666, 414] width 25 height 18
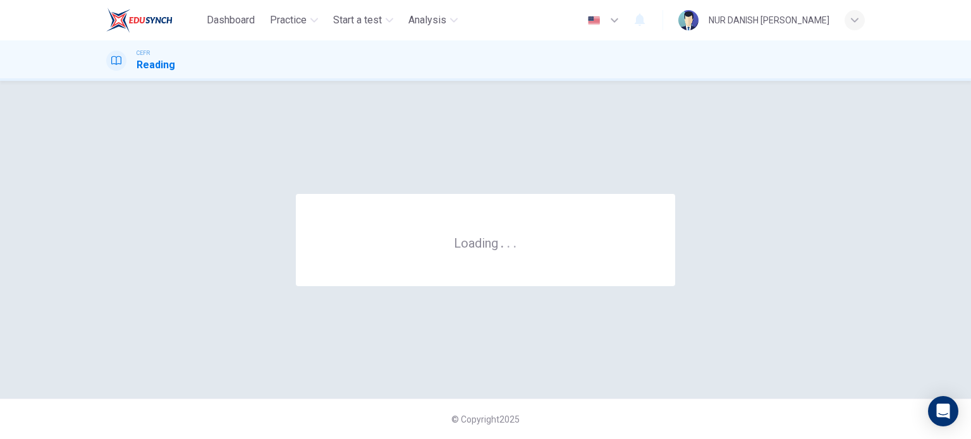
scroll to position [0, 0]
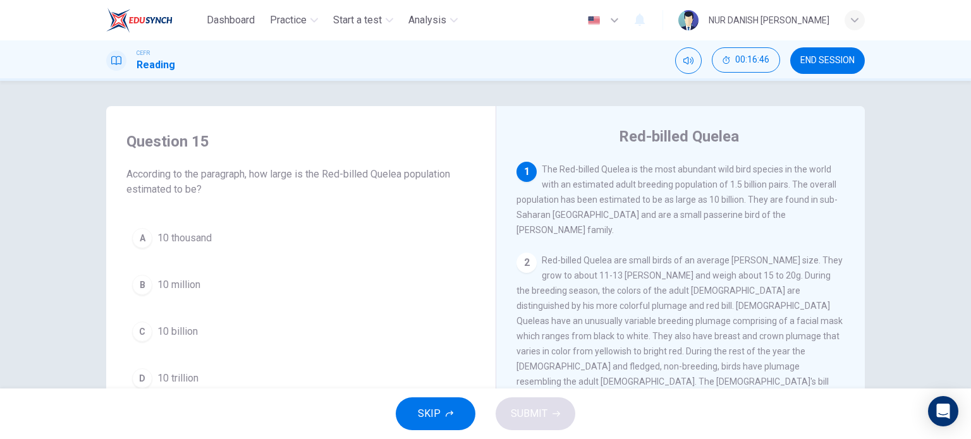
click at [827, 52] on button "END SESSION" at bounding box center [827, 60] width 75 height 27
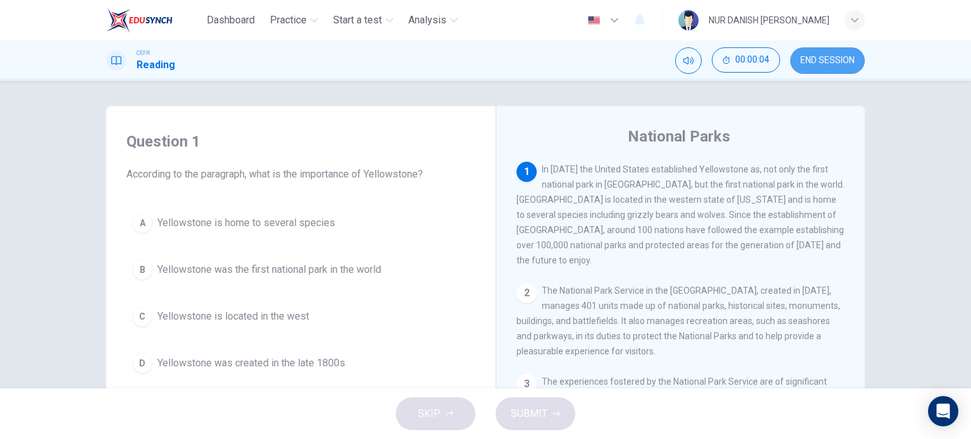
click at [839, 63] on span "END SESSION" at bounding box center [827, 61] width 54 height 10
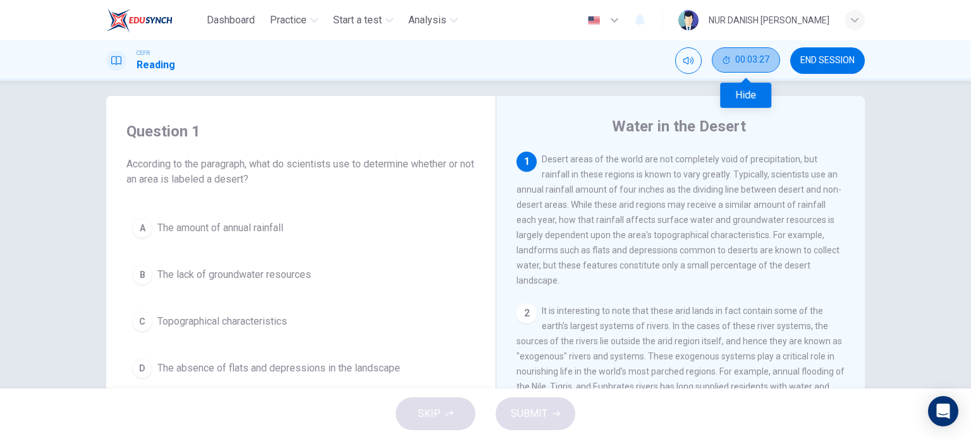
click at [744, 73] on button "00:03:27" at bounding box center [746, 59] width 68 height 25
click at [756, 59] on button "Show" at bounding box center [767, 59] width 25 height 25
click at [671, 173] on span "Desert areas of the world are not completely void of precipitation, but rainfal…" at bounding box center [678, 219] width 325 height 131
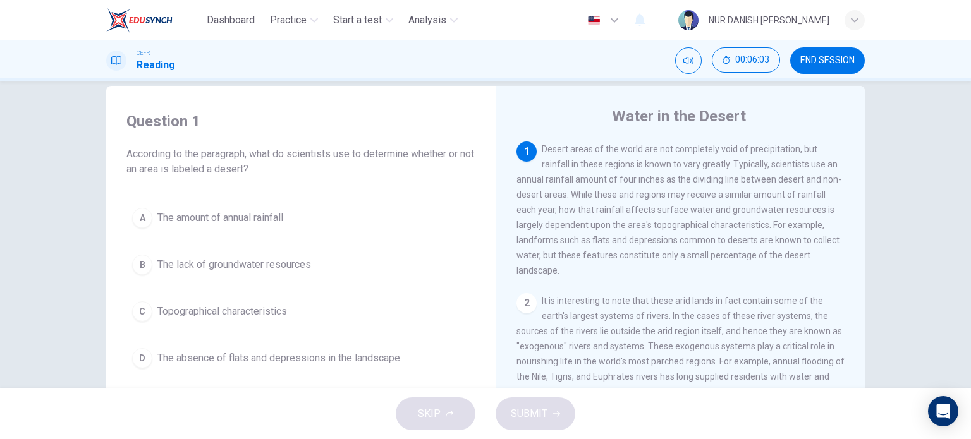
scroll to position [22, 0]
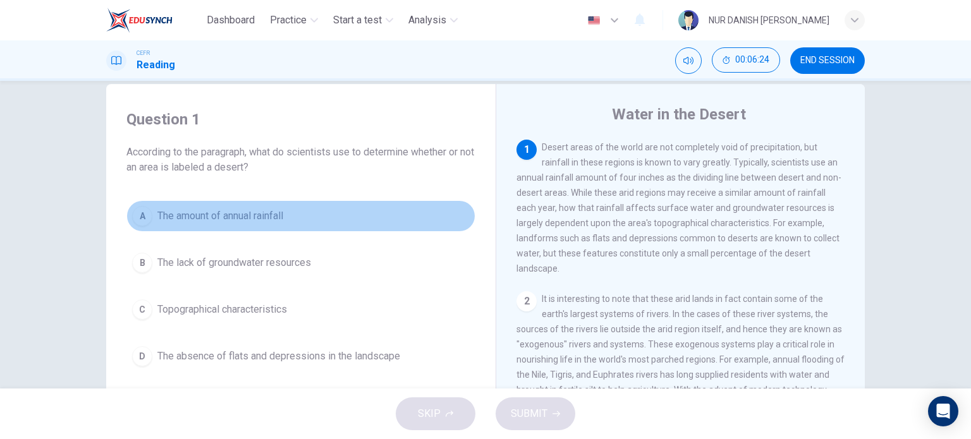
click at [193, 214] on span "The amount of annual rainfall" at bounding box center [220, 216] width 126 height 15
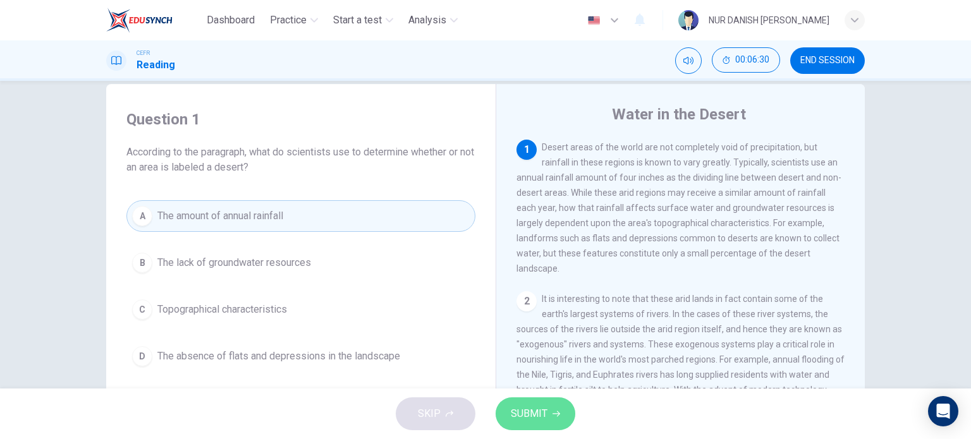
click at [551, 404] on button "SUBMIT" at bounding box center [535, 413] width 80 height 33
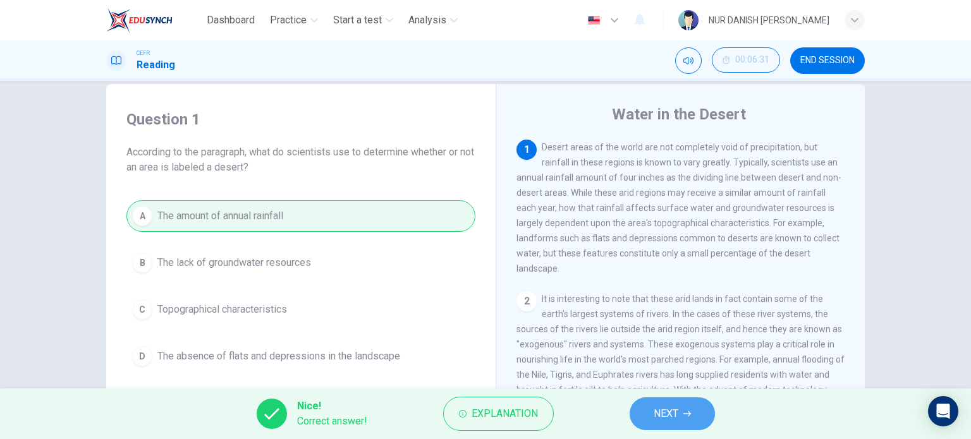
click at [635, 415] on button "NEXT" at bounding box center [671, 413] width 85 height 33
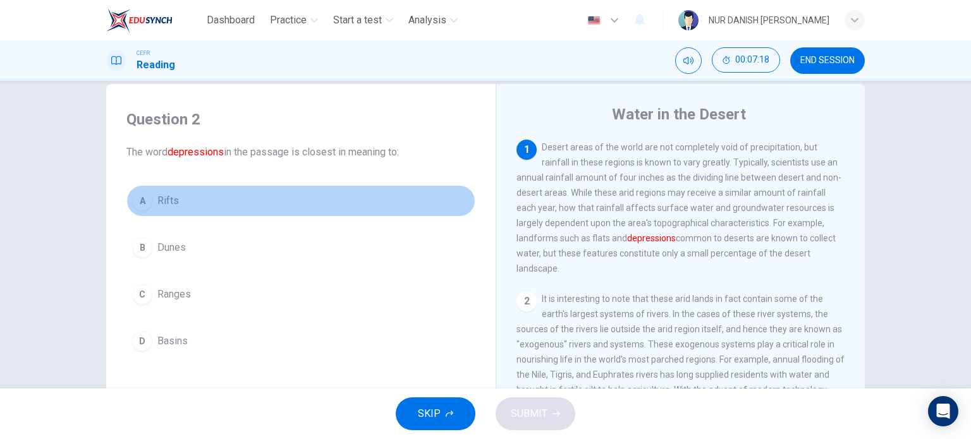
click at [152, 191] on button "A Rifts" at bounding box center [300, 201] width 349 height 32
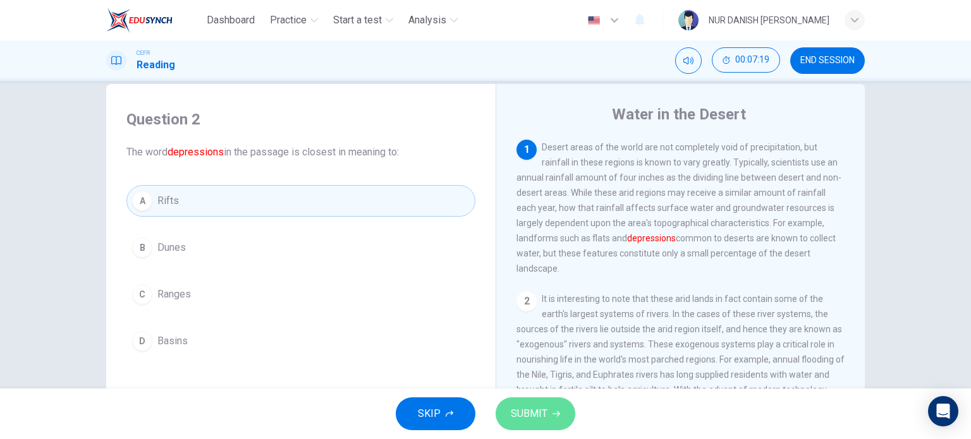
click at [517, 414] on span "SUBMIT" at bounding box center [529, 414] width 37 height 18
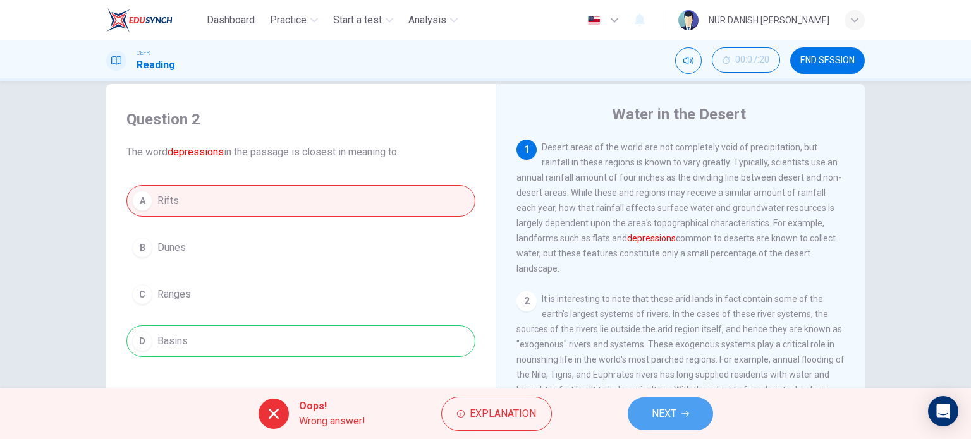
click at [673, 406] on span "NEXT" at bounding box center [664, 414] width 25 height 18
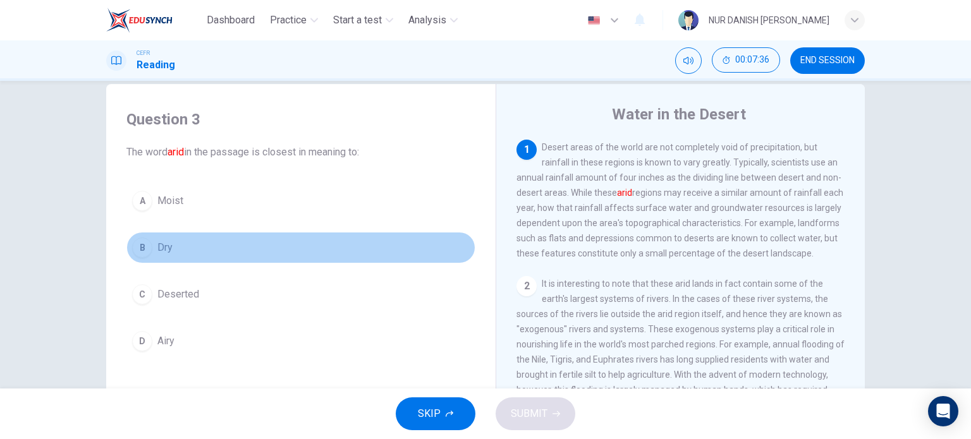
click at [130, 257] on button "B Dry" at bounding box center [300, 248] width 349 height 32
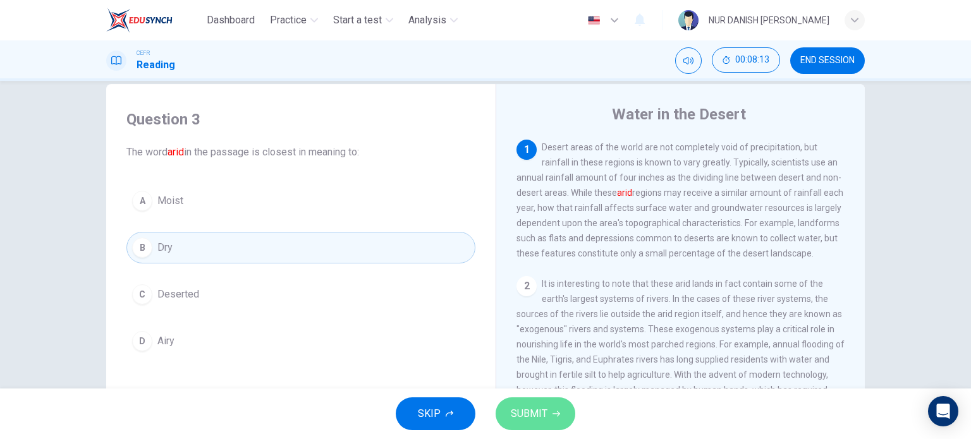
click at [524, 424] on button "SUBMIT" at bounding box center [535, 413] width 80 height 33
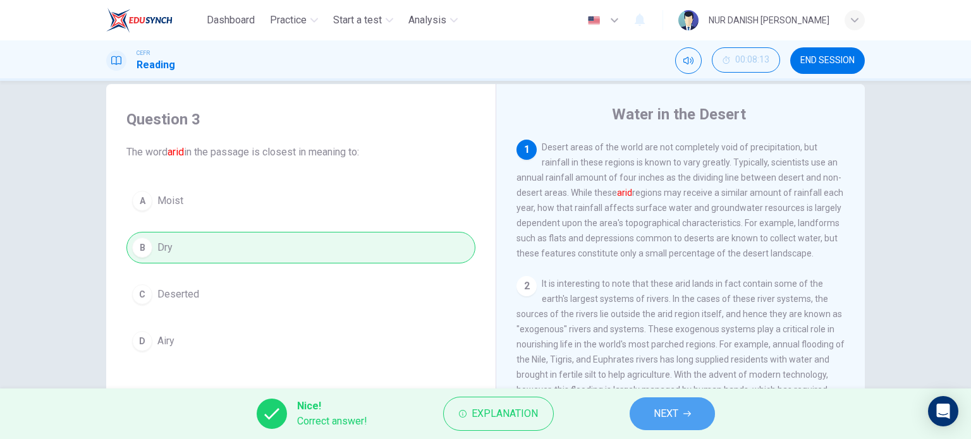
click at [691, 404] on button "NEXT" at bounding box center [671, 413] width 85 height 33
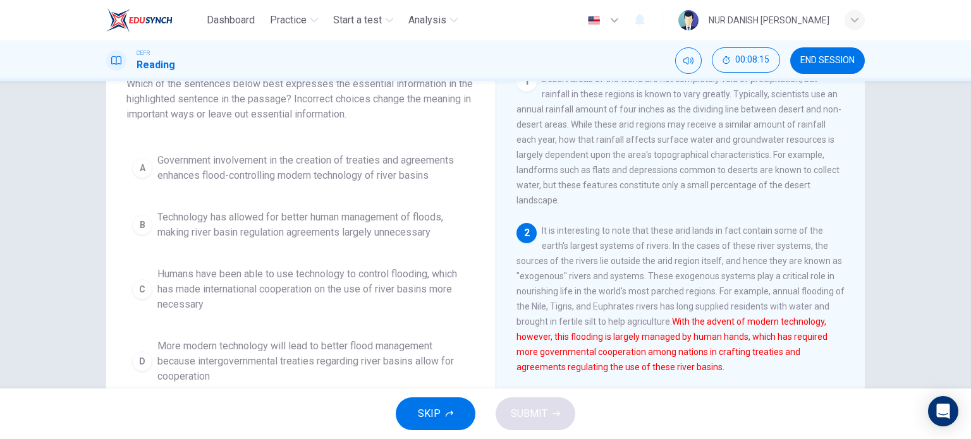
scroll to position [141, 0]
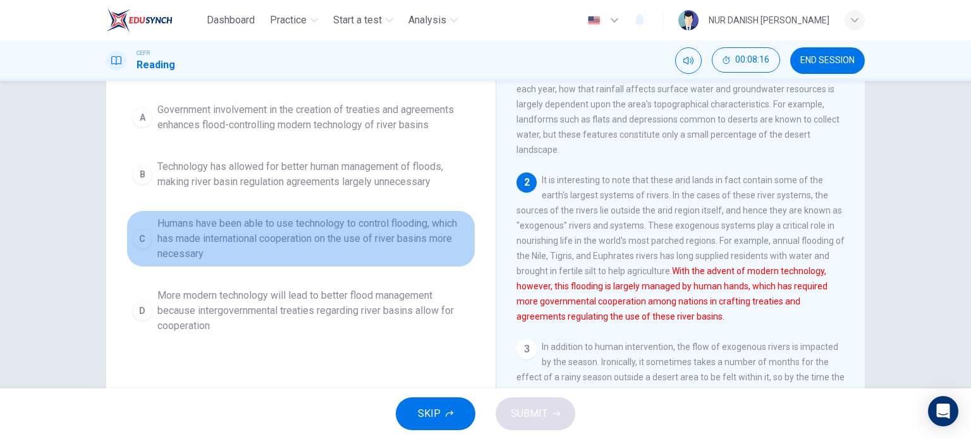
click at [192, 245] on span "Humans have been able to use technology to control flooding, which has made int…" at bounding box center [313, 238] width 312 height 45
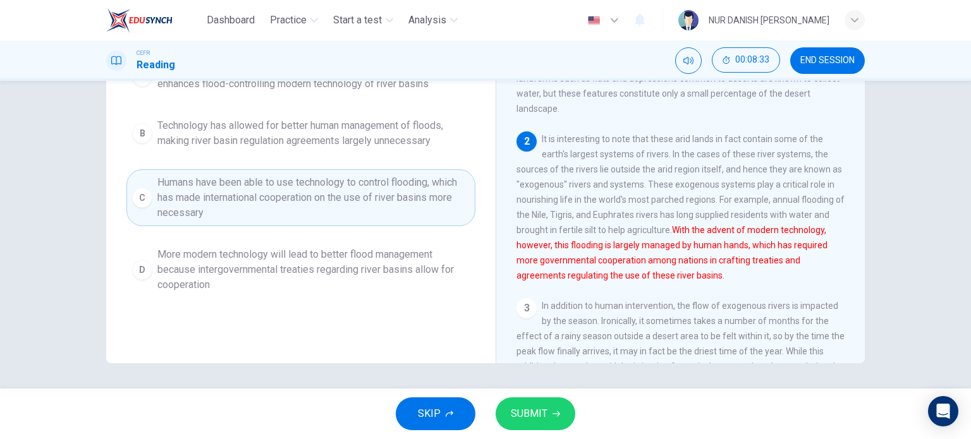
scroll to position [153, 0]
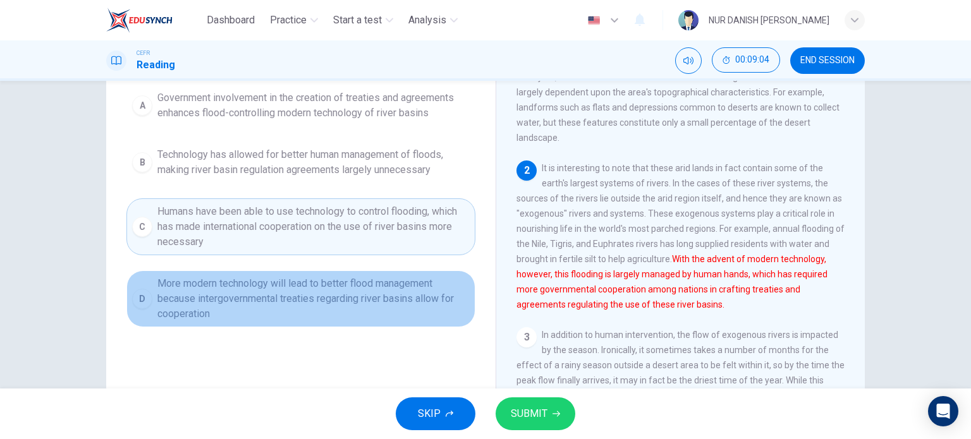
click at [295, 289] on span "More modern technology will lead to better flood management because intergovern…" at bounding box center [313, 298] width 312 height 45
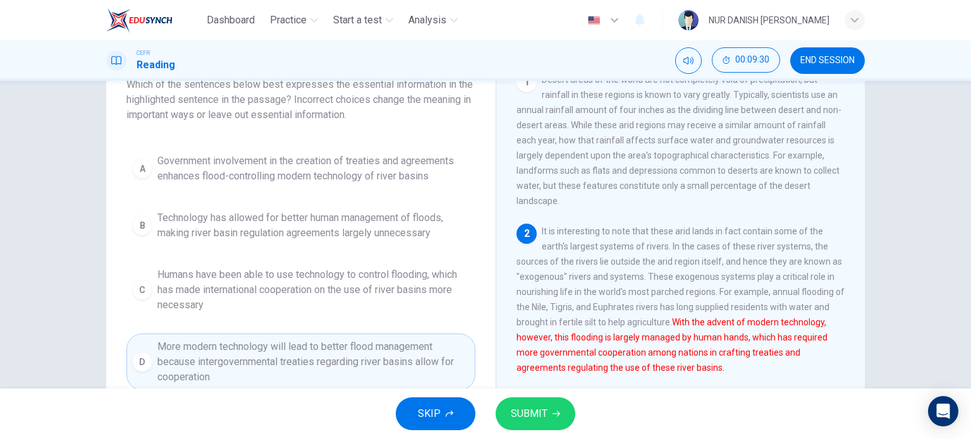
scroll to position [88, 0]
click at [523, 401] on button "SUBMIT" at bounding box center [535, 413] width 80 height 33
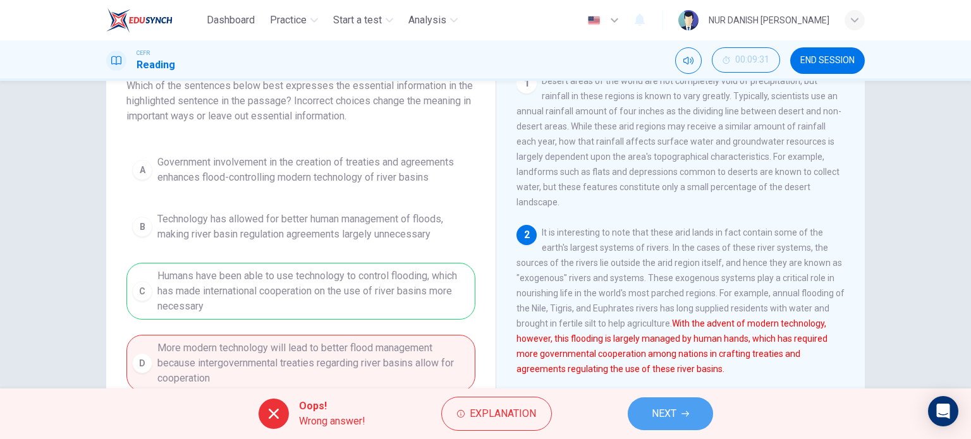
click at [655, 419] on span "NEXT" at bounding box center [664, 414] width 25 height 18
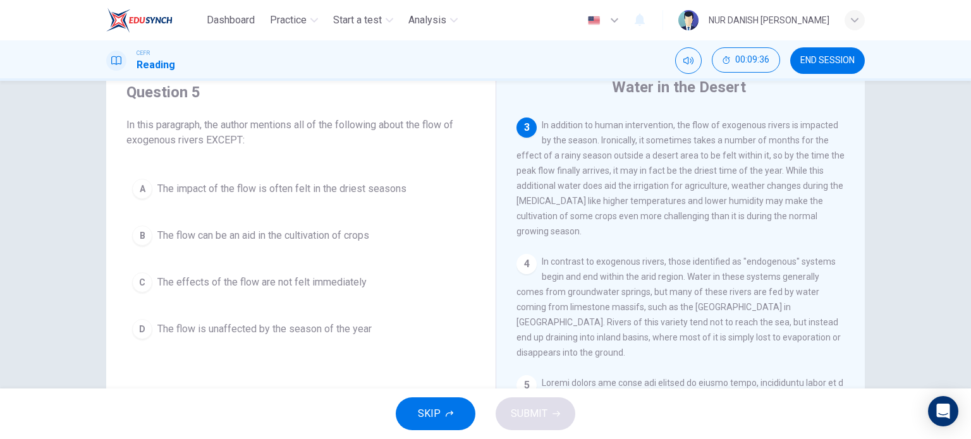
scroll to position [265, 0]
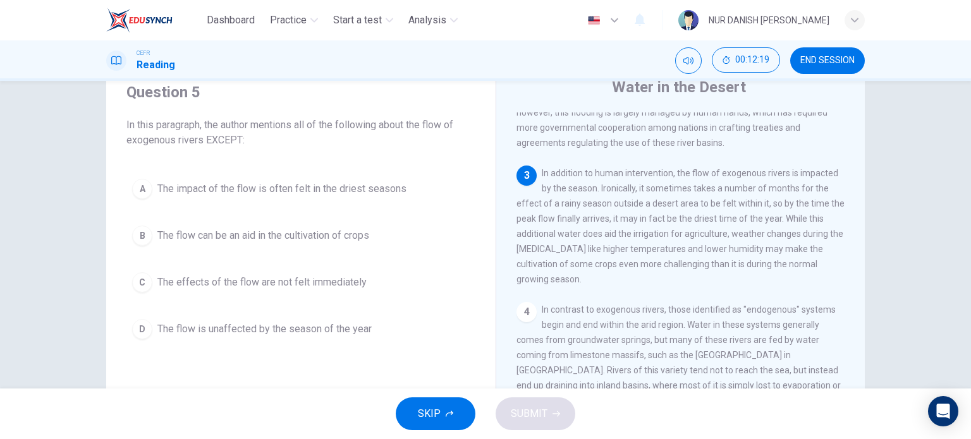
click at [314, 344] on div "Question 5 In this paragraph, the author mentions all of the following about th…" at bounding box center [300, 214] width 369 height 288
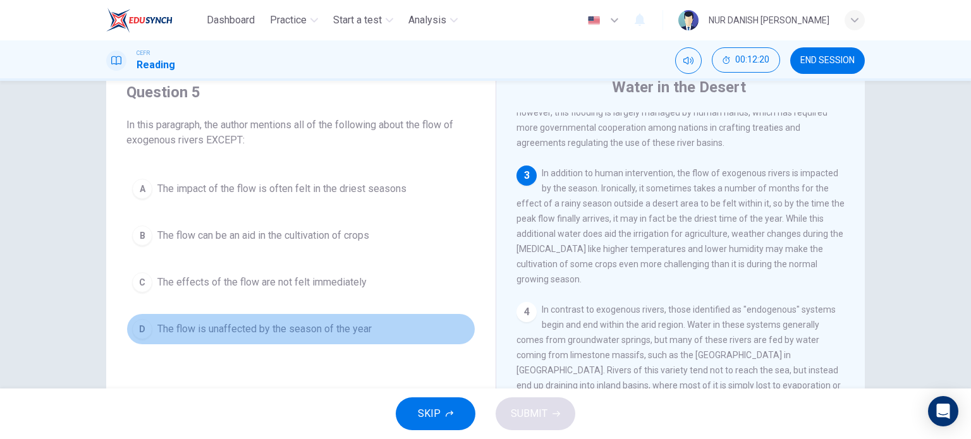
click at [313, 338] on button "D The flow is unaffected by the season of the year" at bounding box center [300, 329] width 349 height 32
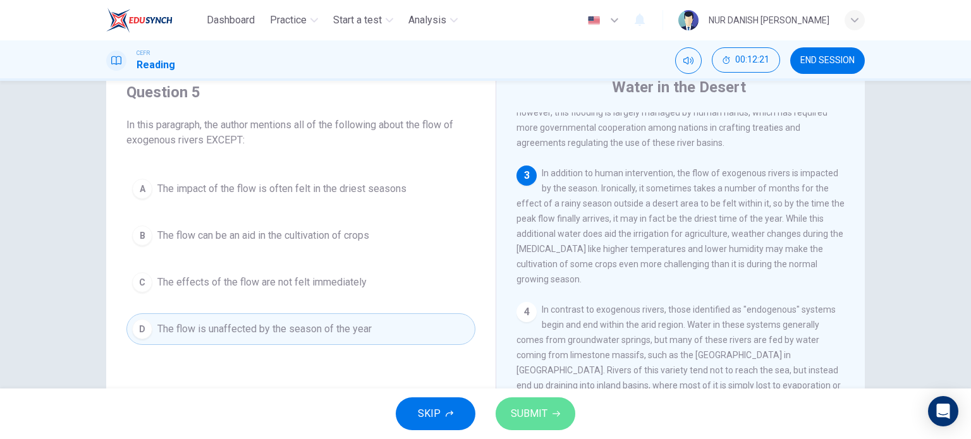
click at [526, 405] on span "SUBMIT" at bounding box center [529, 414] width 37 height 18
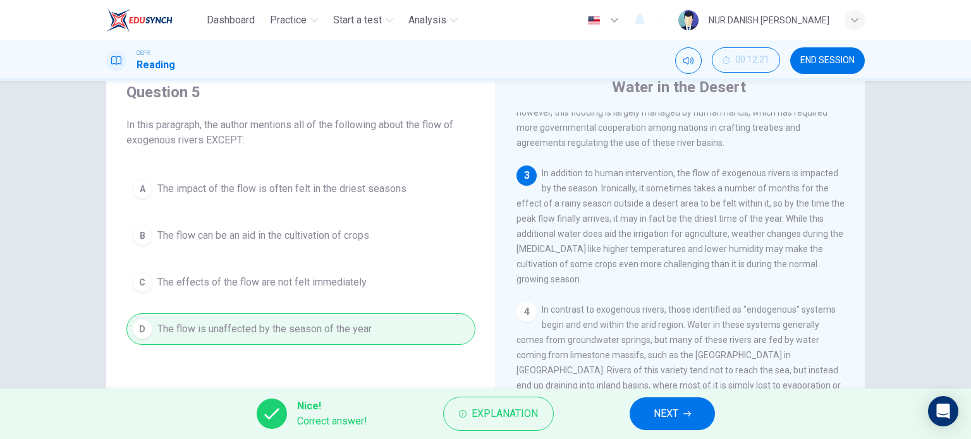
click at [634, 406] on button "NEXT" at bounding box center [671, 413] width 85 height 33
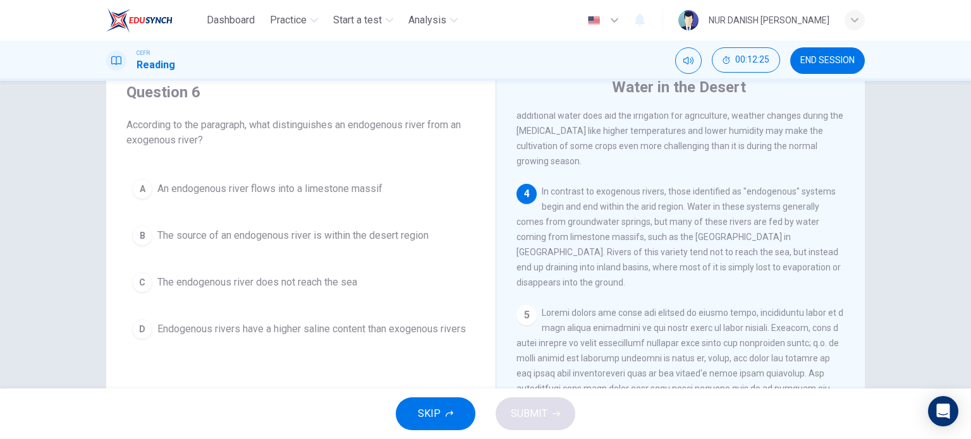
scroll to position [384, 0]
click at [205, 253] on div "A An endogenous river flows into a limestone massif B The source of an endogeno…" at bounding box center [300, 259] width 349 height 172
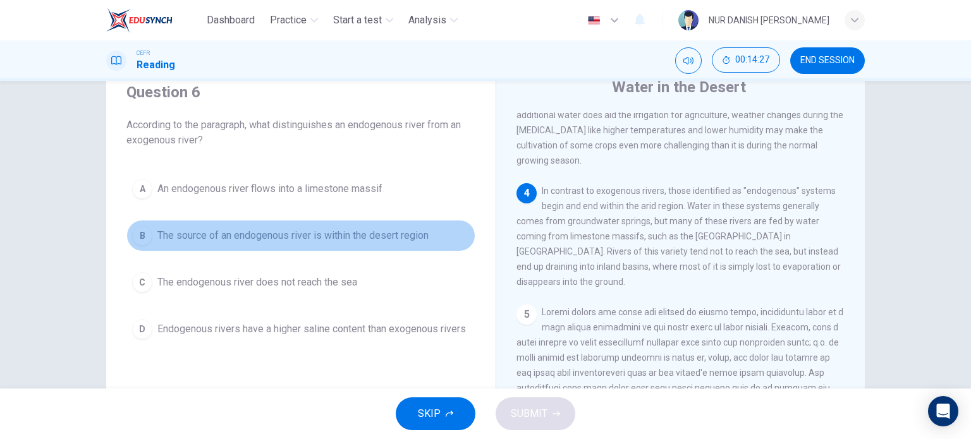
click at [227, 247] on button "B The source of an endogenous river is within the desert region" at bounding box center [300, 236] width 349 height 32
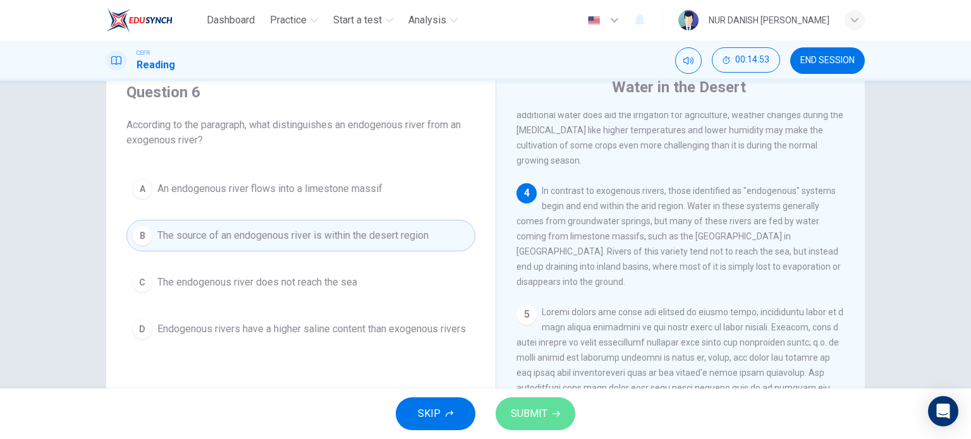
click at [546, 405] on button "SUBMIT" at bounding box center [535, 413] width 80 height 33
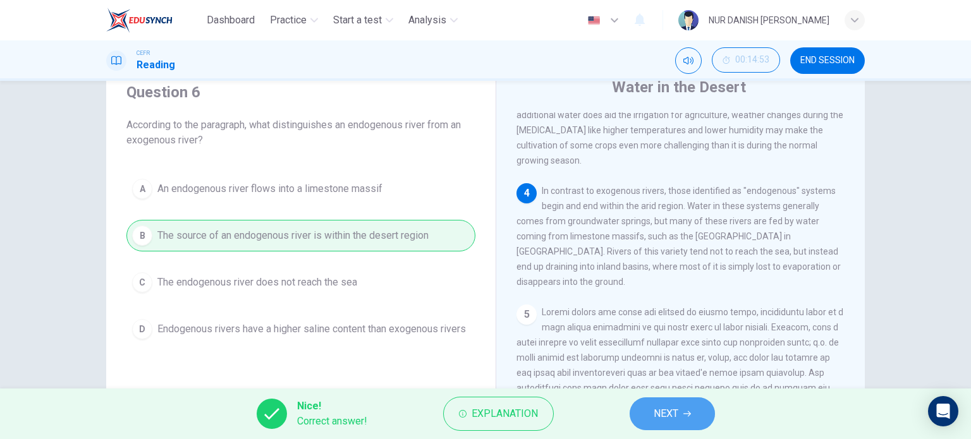
click at [681, 403] on button "NEXT" at bounding box center [671, 413] width 85 height 33
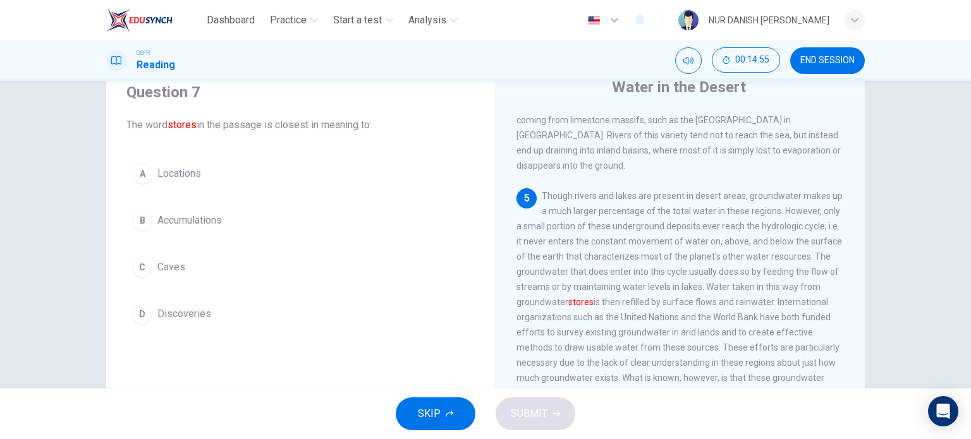
scroll to position [504, 0]
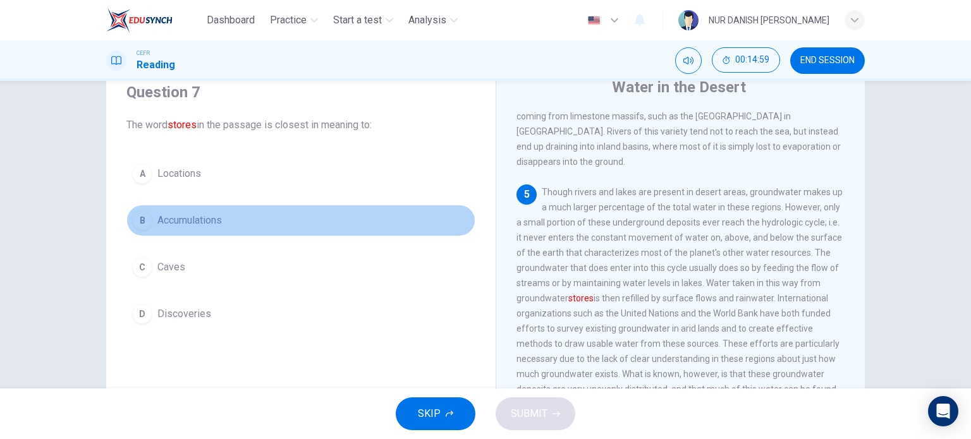
click at [142, 207] on button "B Accumulations" at bounding box center [300, 221] width 349 height 32
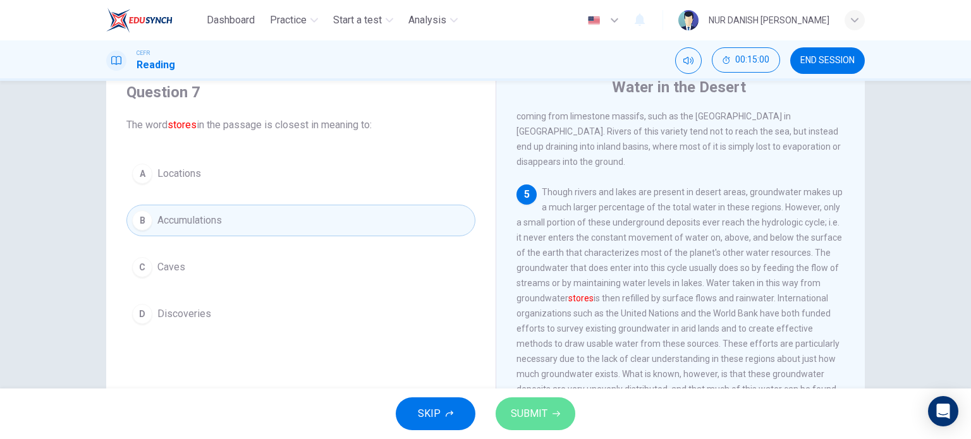
click at [535, 403] on button "SUBMIT" at bounding box center [535, 413] width 80 height 33
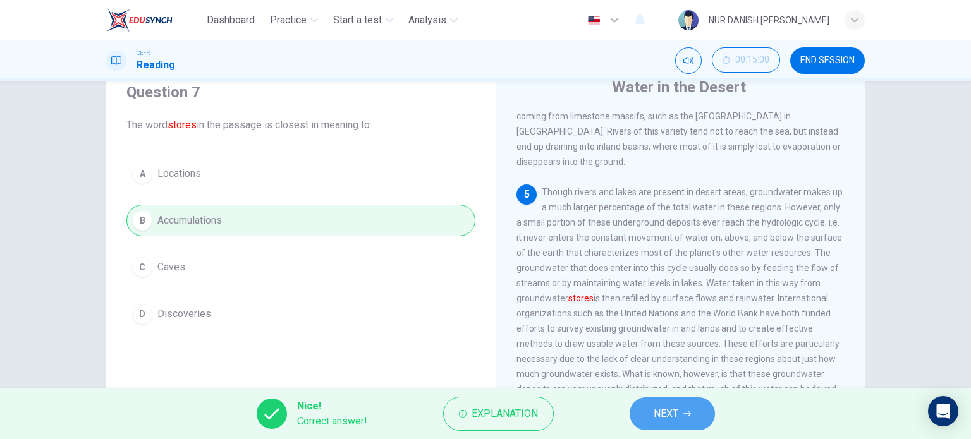
click at [670, 413] on span "NEXT" at bounding box center [665, 414] width 25 height 18
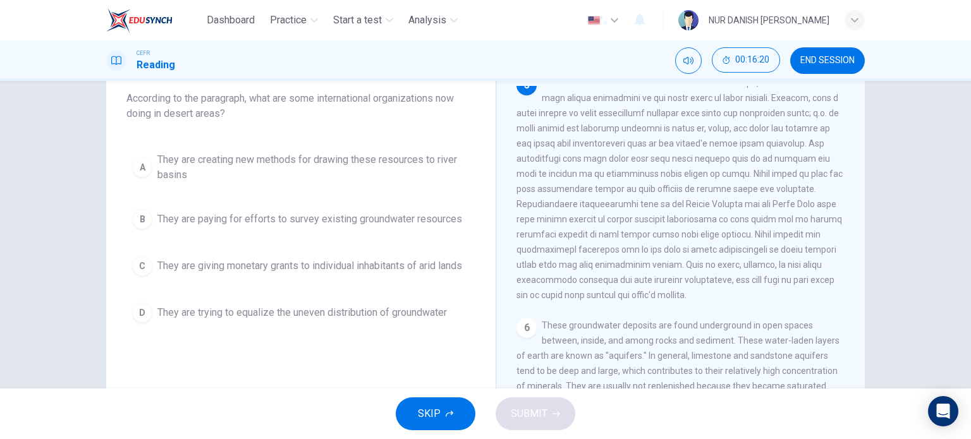
scroll to position [76, 0]
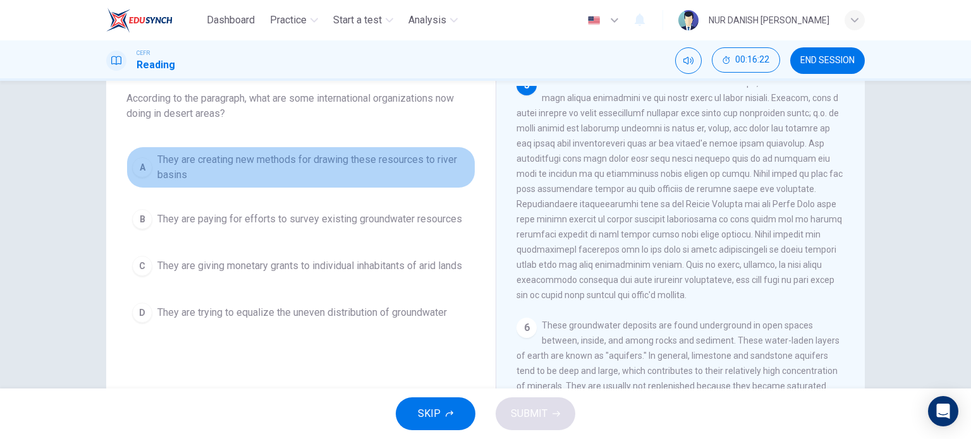
click at [334, 150] on button "A They are creating new methods for drawing these resources to river basins" at bounding box center [300, 168] width 349 height 42
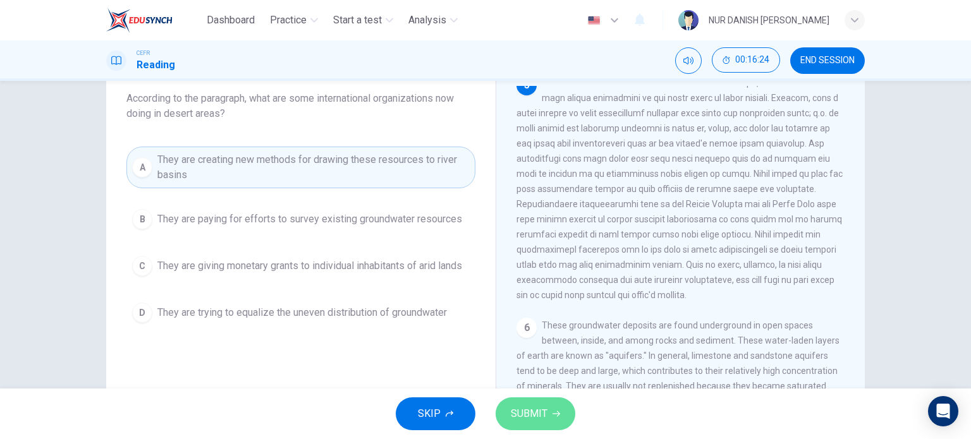
click at [541, 410] on span "SUBMIT" at bounding box center [529, 414] width 37 height 18
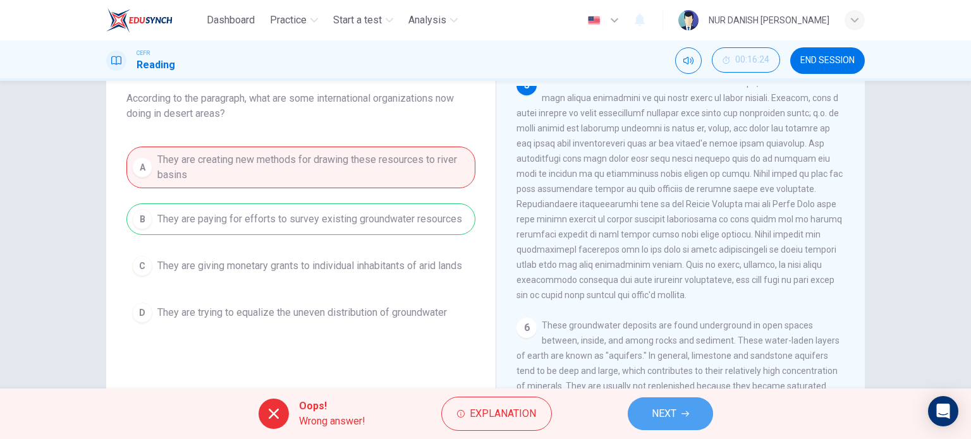
click at [652, 409] on span "NEXT" at bounding box center [664, 414] width 25 height 18
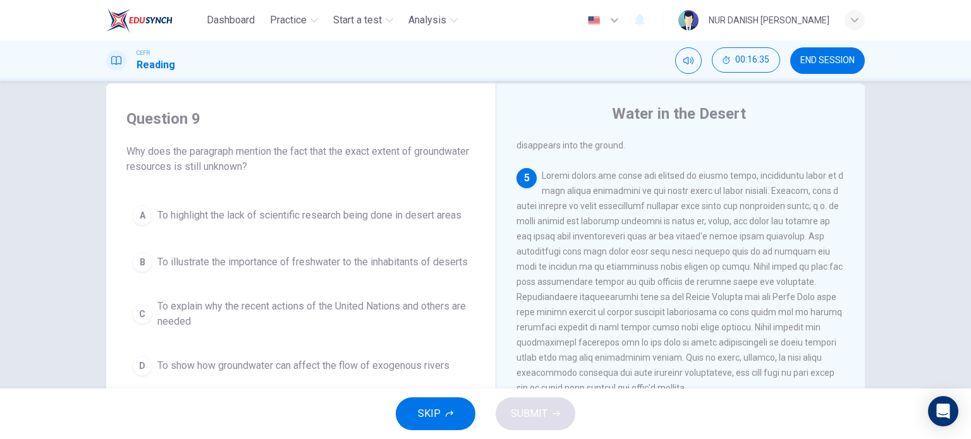
scroll to position [576, 0]
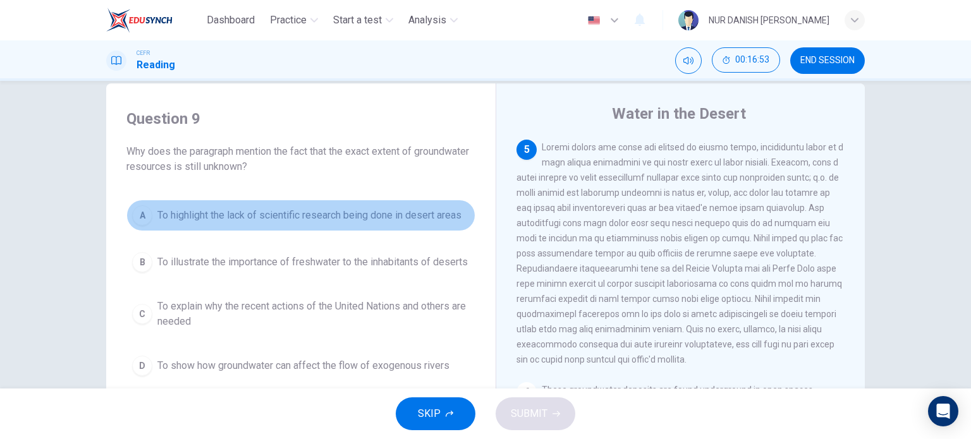
click at [315, 205] on button "A To highlight the lack of scientific research being done in desert areas" at bounding box center [300, 216] width 349 height 32
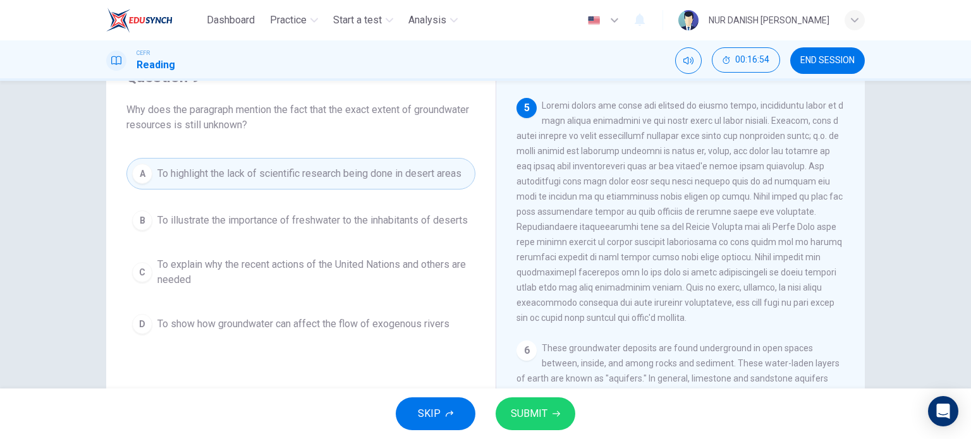
scroll to position [65, 0]
click at [499, 409] on button "SUBMIT" at bounding box center [535, 413] width 80 height 33
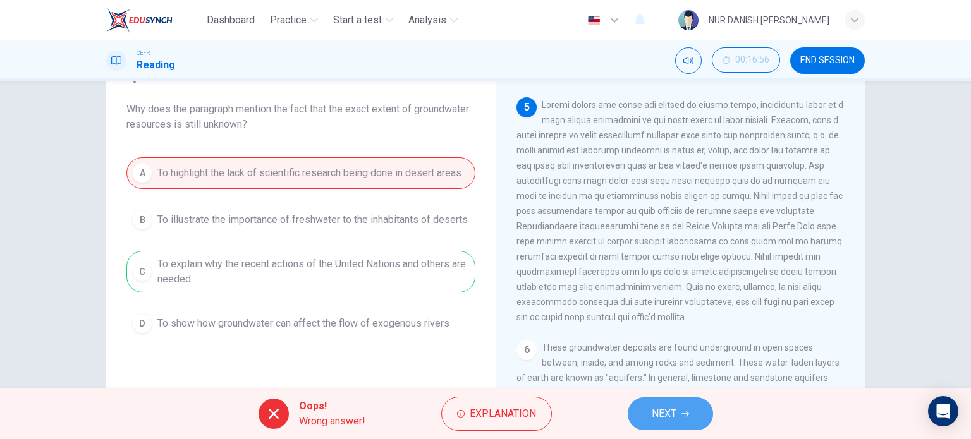
click at [662, 397] on button "NEXT" at bounding box center [669, 413] width 85 height 33
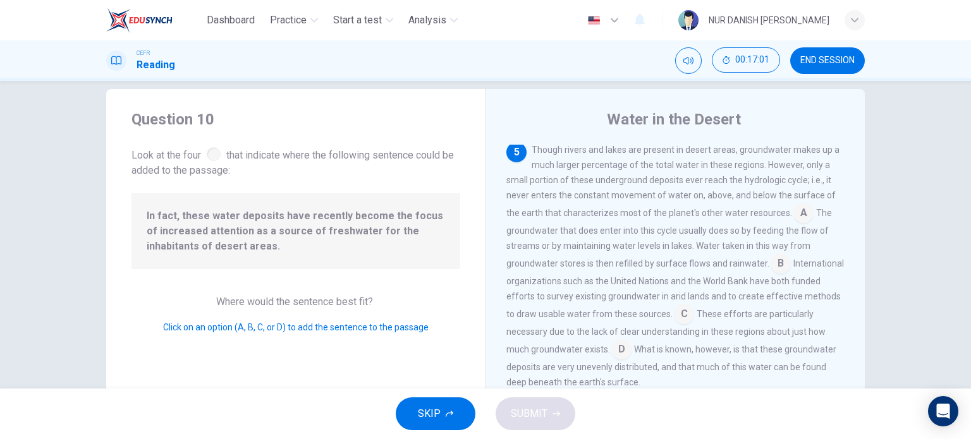
scroll to position [539, 0]
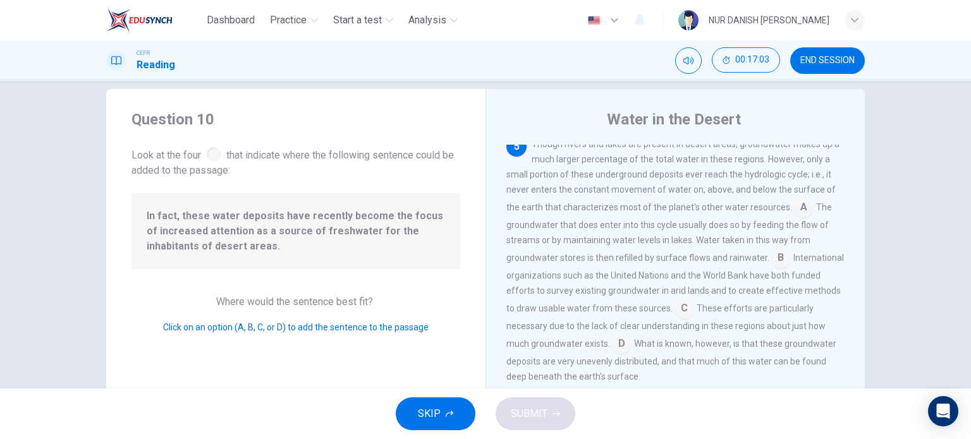
click at [793, 219] on input at bounding box center [803, 208] width 20 height 20
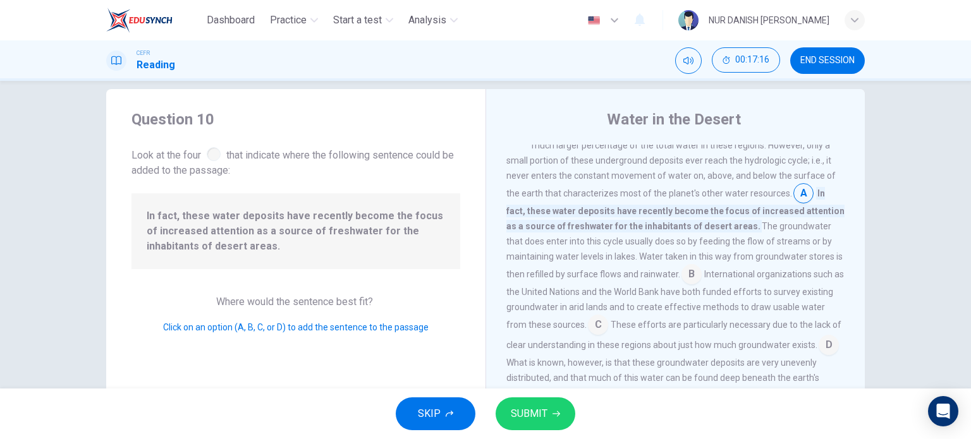
scroll to position [554, 0]
click at [681, 285] on input at bounding box center [691, 275] width 20 height 20
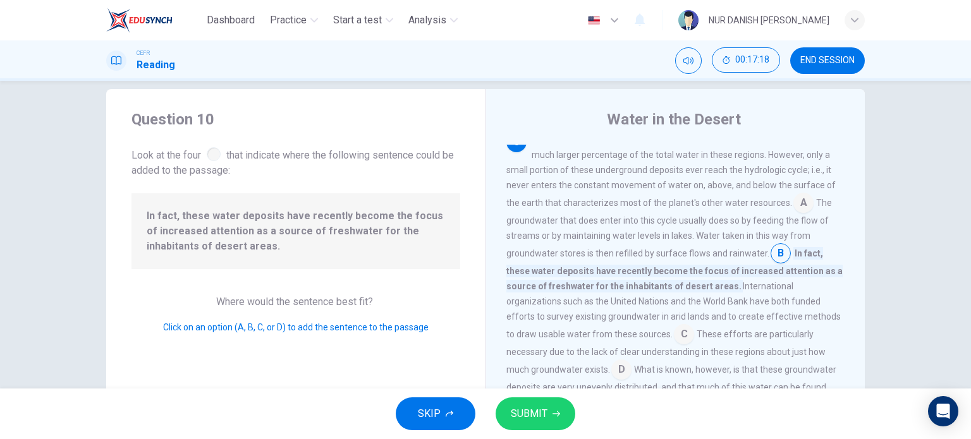
scroll to position [543, 0]
click at [524, 423] on button "SUBMIT" at bounding box center [535, 413] width 80 height 33
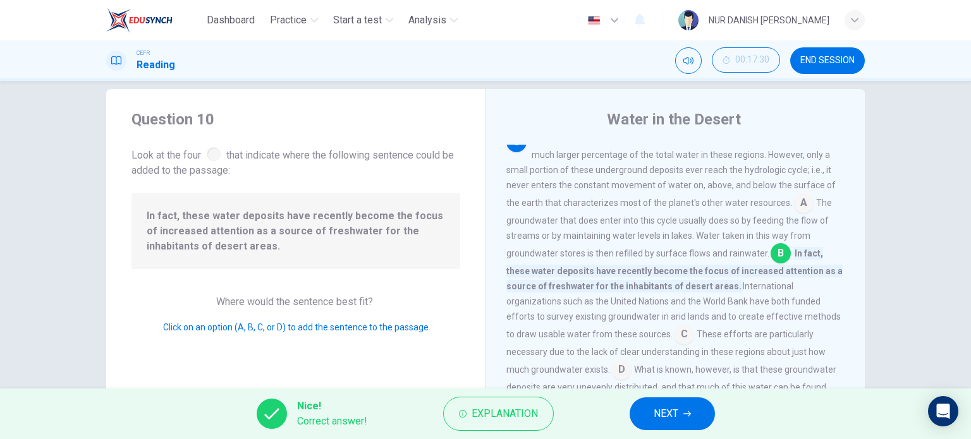
scroll to position [632, 0]
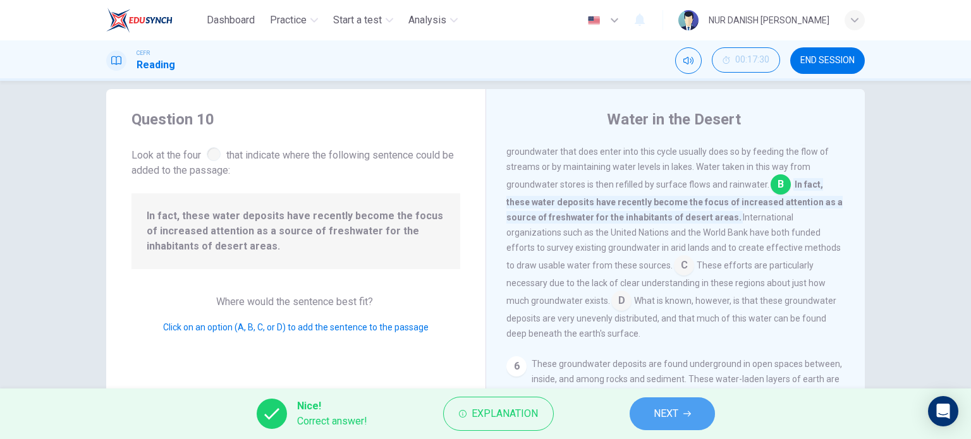
click at [679, 429] on button "NEXT" at bounding box center [671, 413] width 85 height 33
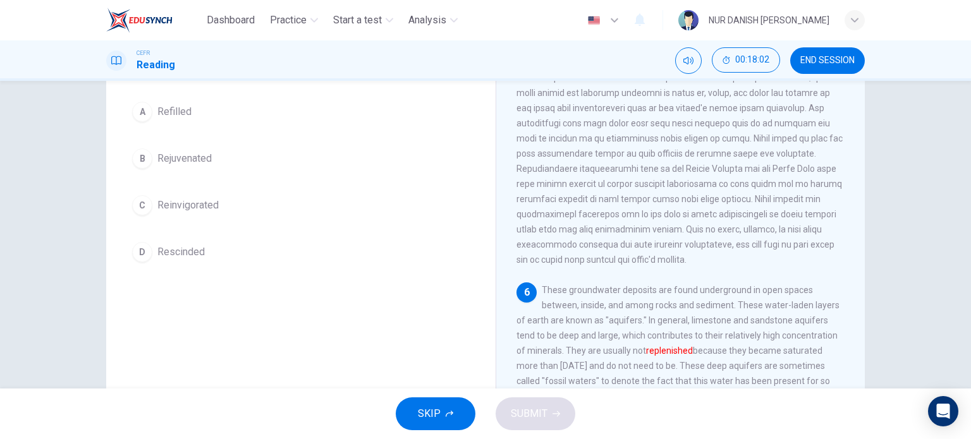
scroll to position [111, 0]
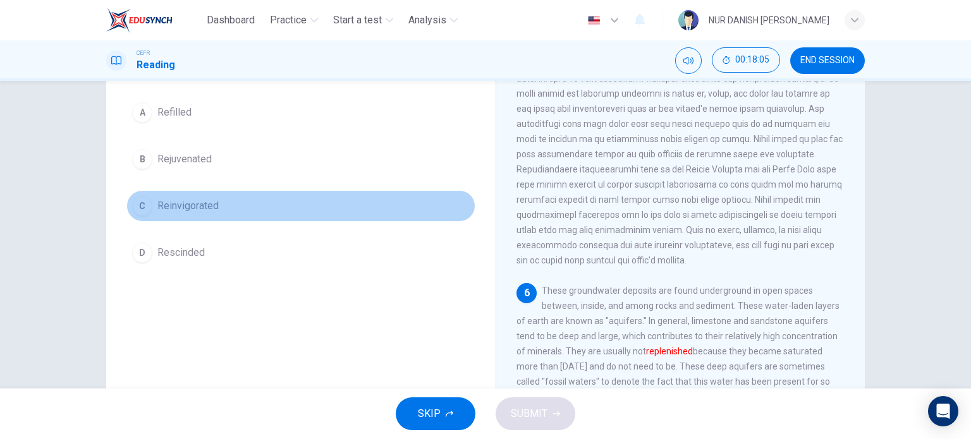
click at [174, 208] on span "Reinvigorated" at bounding box center [187, 205] width 61 height 15
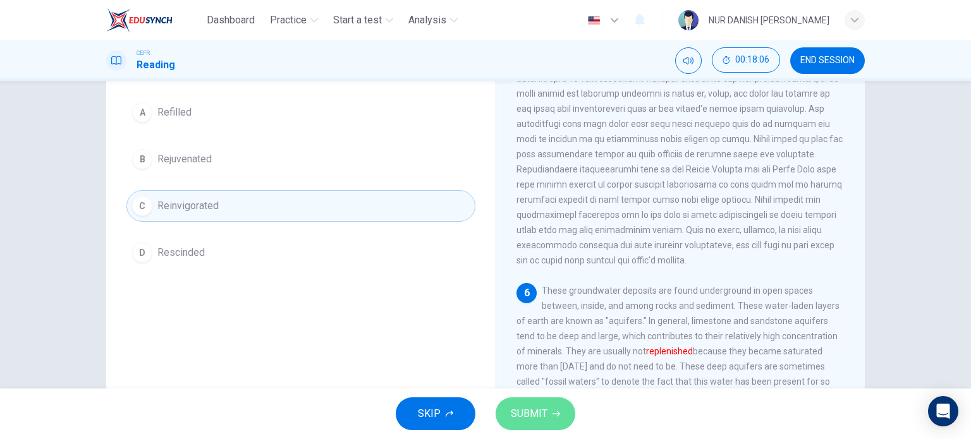
click at [516, 411] on span "SUBMIT" at bounding box center [529, 414] width 37 height 18
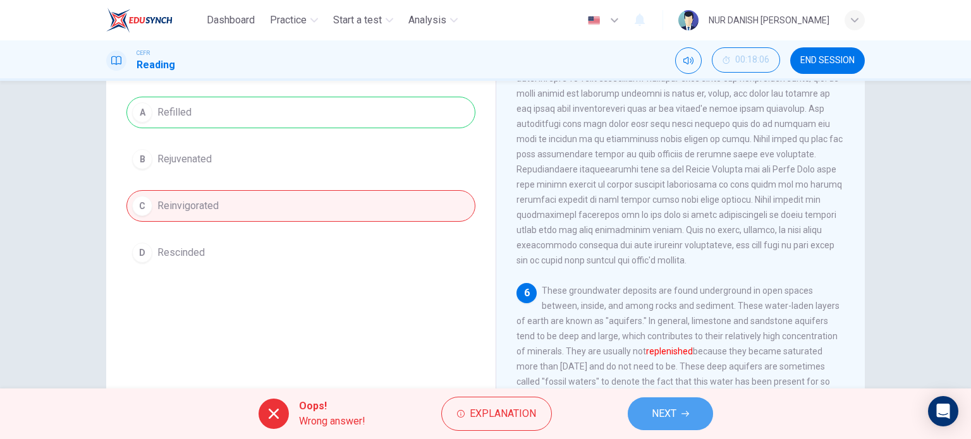
click at [674, 407] on span "NEXT" at bounding box center [664, 414] width 25 height 18
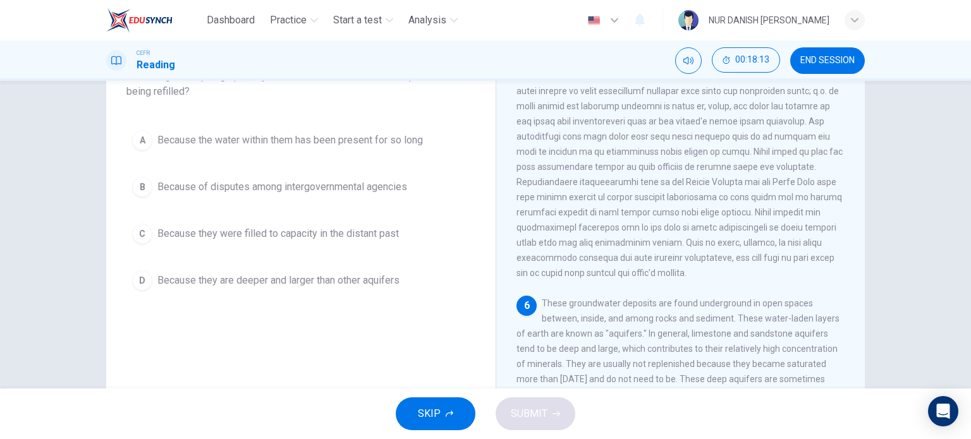
scroll to position [126, 0]
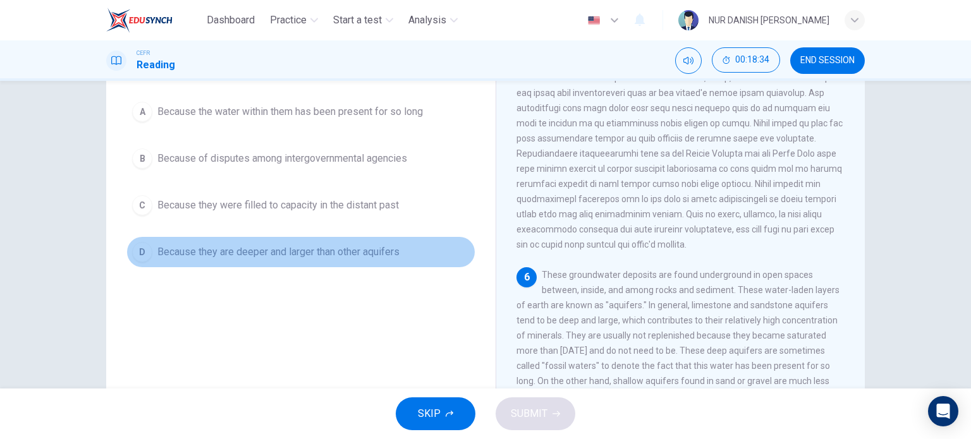
click at [293, 239] on button "D Because they are deeper and larger than other aquifers" at bounding box center [300, 252] width 349 height 32
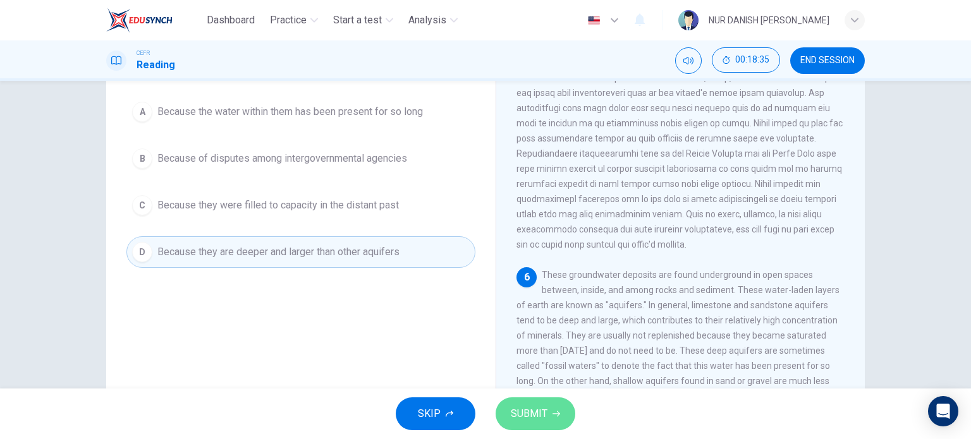
click at [524, 401] on button "SUBMIT" at bounding box center [535, 413] width 80 height 33
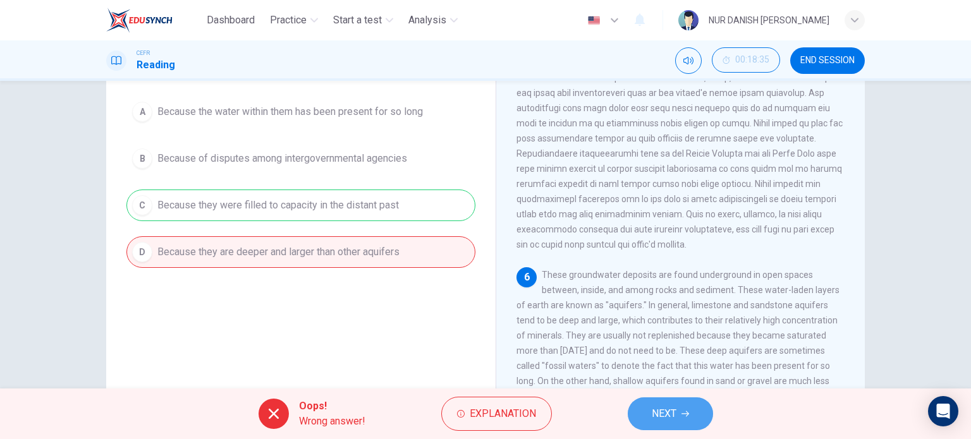
click at [664, 403] on button "NEXT" at bounding box center [669, 413] width 85 height 33
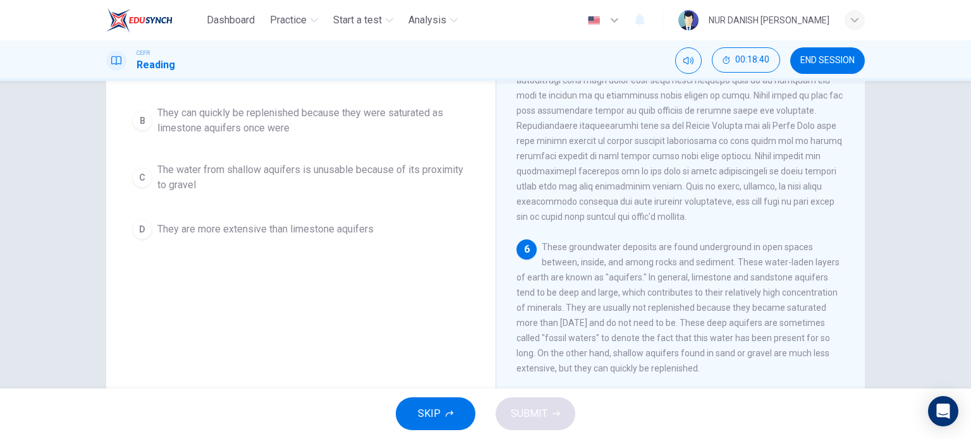
scroll to position [109, 0]
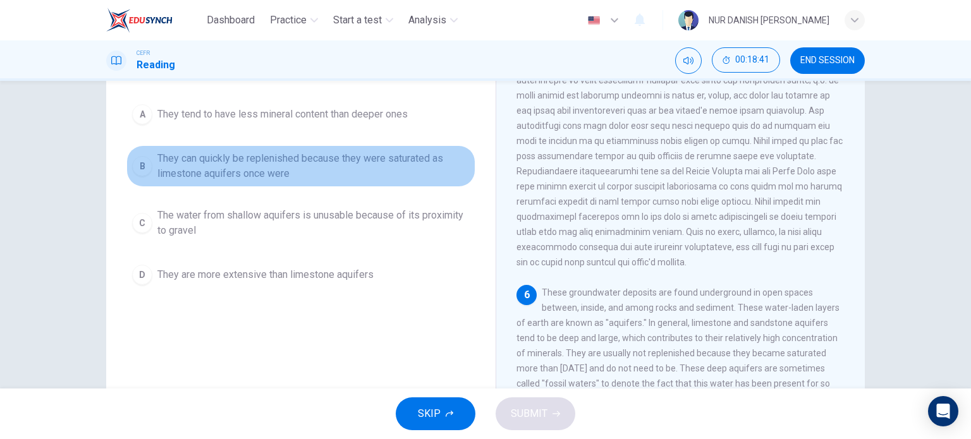
click at [311, 169] on span "They can quickly be replenished because they were saturated as limestone aquife…" at bounding box center [313, 166] width 312 height 30
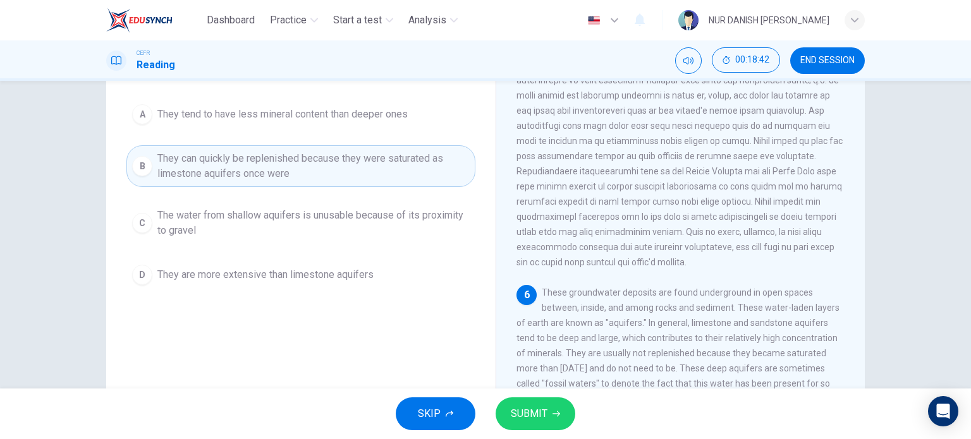
click at [547, 397] on div "SKIP SUBMIT" at bounding box center [485, 414] width 971 height 51
click at [550, 404] on button "SUBMIT" at bounding box center [535, 413] width 80 height 33
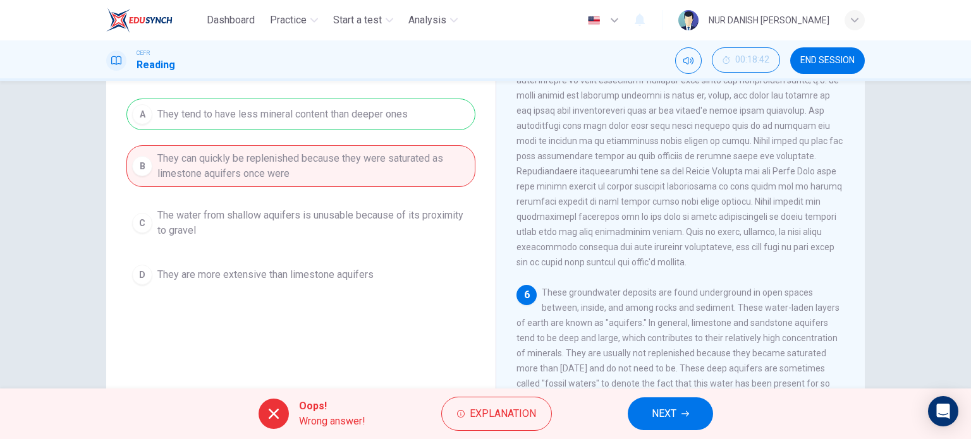
click at [666, 425] on button "NEXT" at bounding box center [669, 413] width 85 height 33
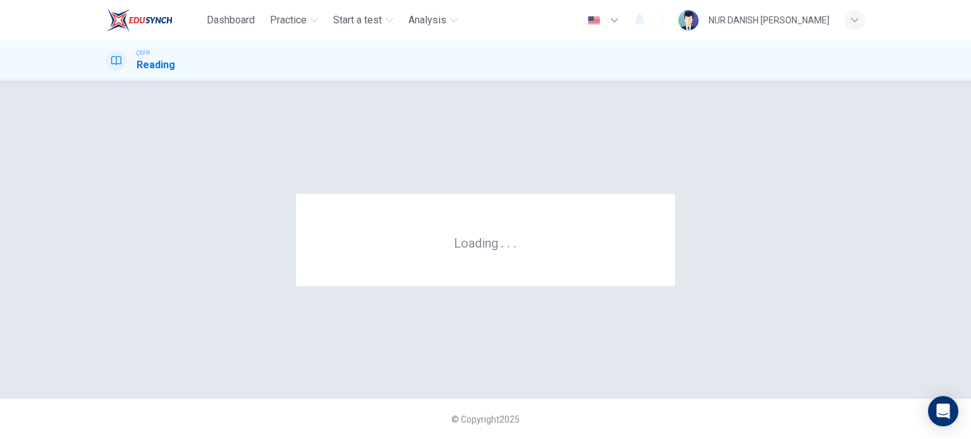
scroll to position [0, 0]
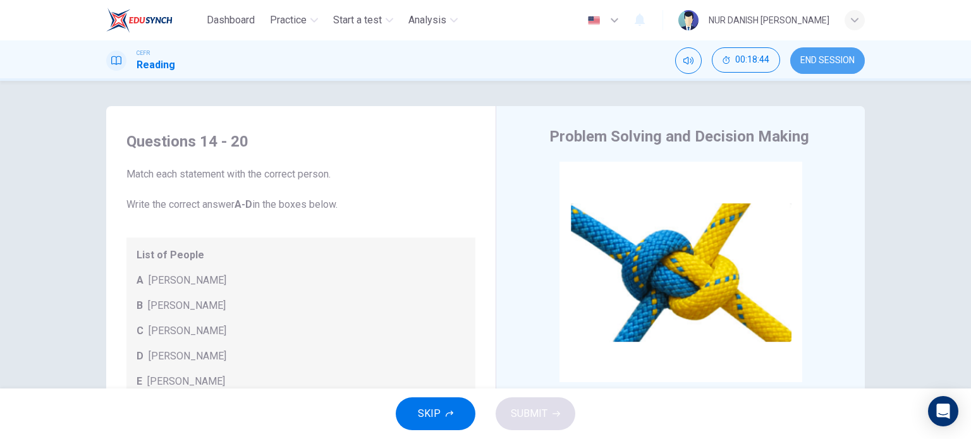
click at [830, 60] on span "END SESSION" at bounding box center [827, 61] width 54 height 10
